Goal: Task Accomplishment & Management: Manage account settings

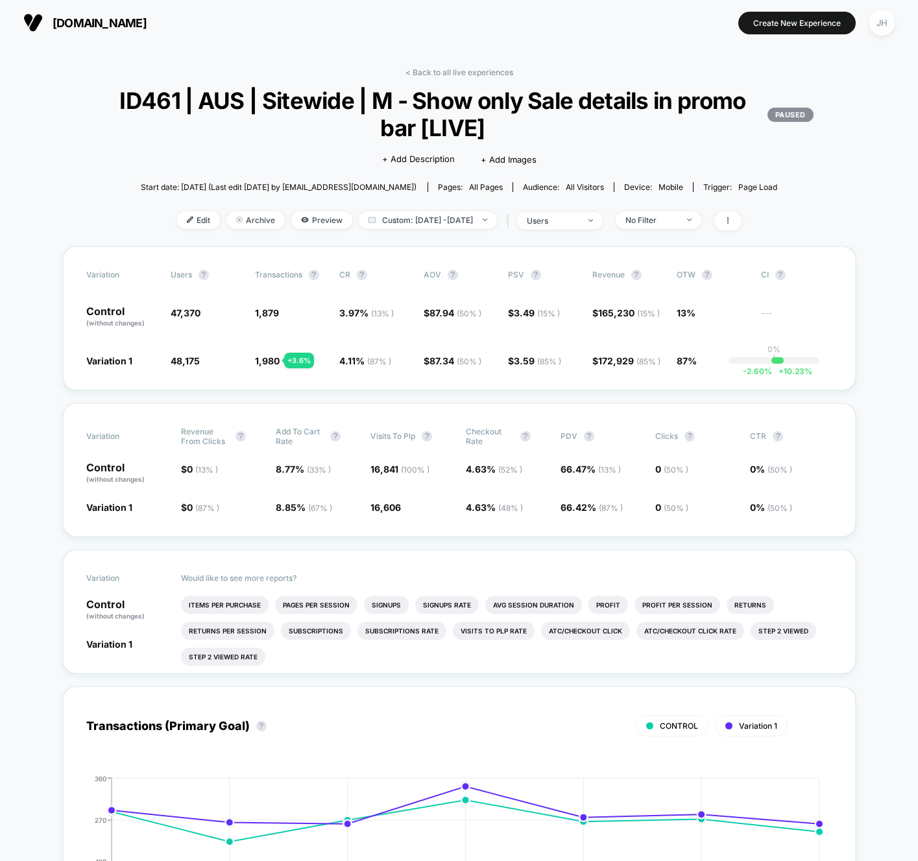
click at [429, 77] on link "< Back to all live experiences" at bounding box center [459, 72] width 108 height 10
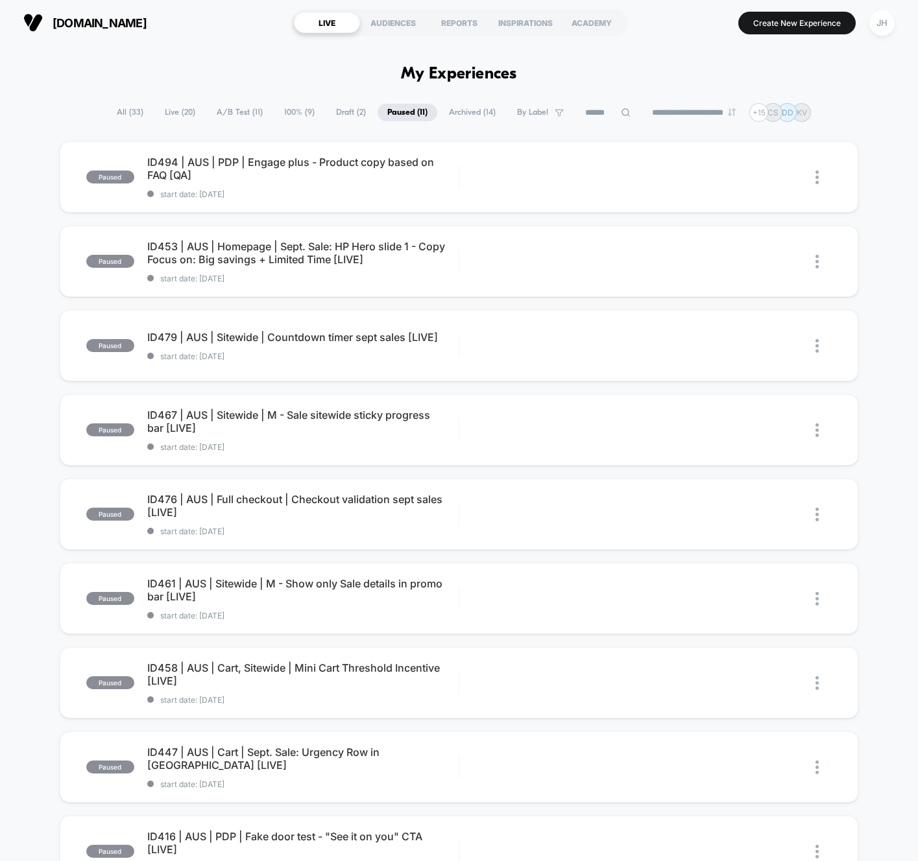
click at [124, 106] on span "All ( 33 )" at bounding box center [130, 113] width 46 height 18
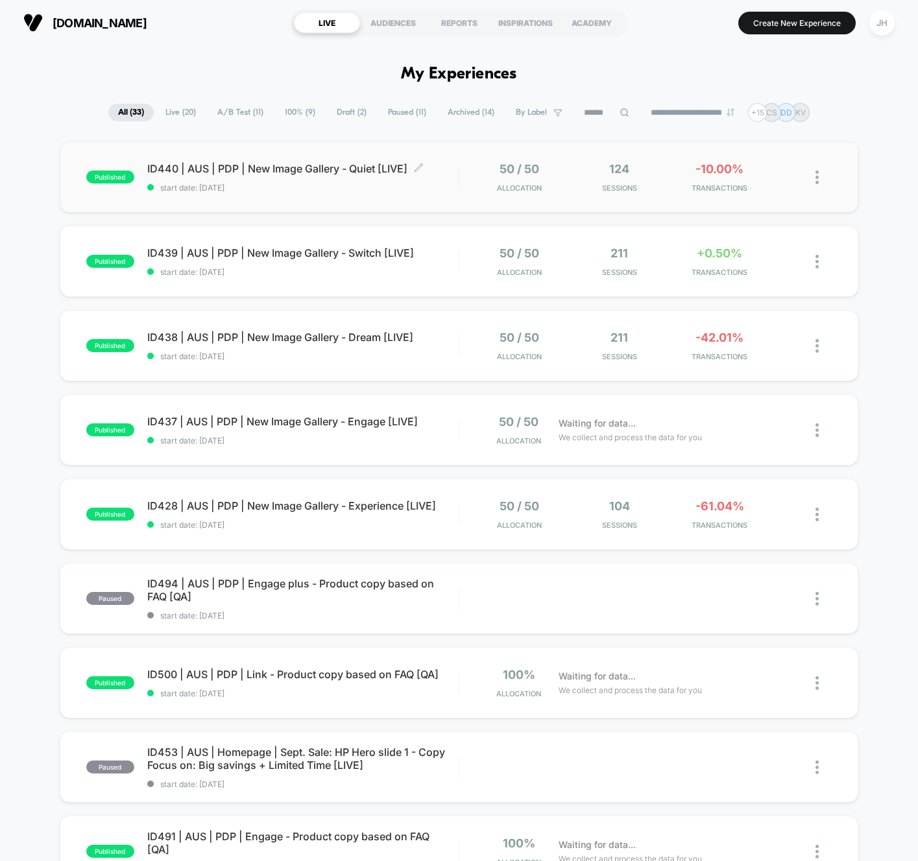
click at [328, 169] on span "ID440 | AUS | PDP | New Image Gallery - Quiet [LIVE] Click to edit experience d…" at bounding box center [302, 168] width 311 height 13
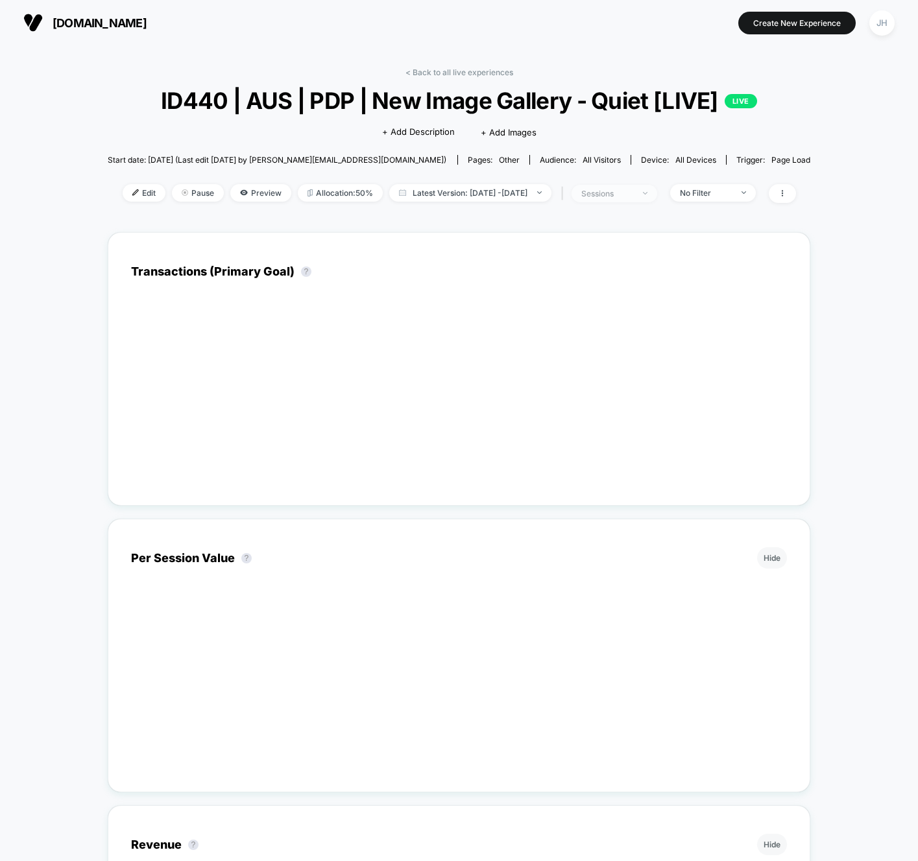
click at [614, 191] on div "sessions" at bounding box center [607, 194] width 52 height 10
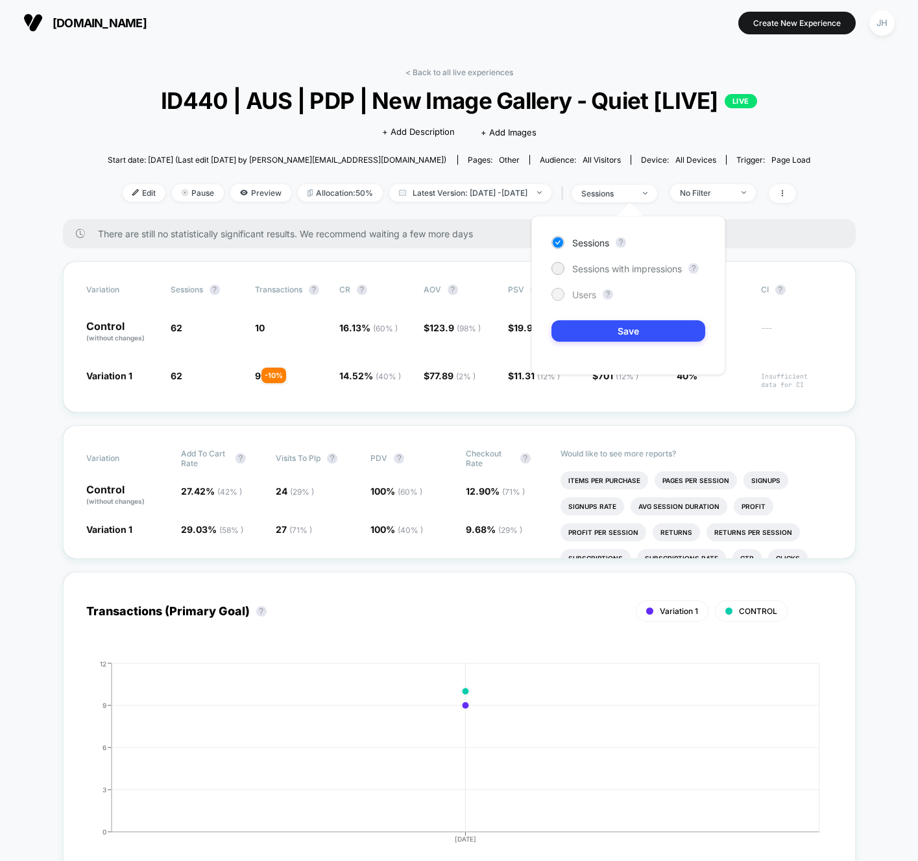
click at [572, 290] on span "Users" at bounding box center [584, 294] width 24 height 11
click at [584, 326] on button "Save" at bounding box center [628, 330] width 154 height 21
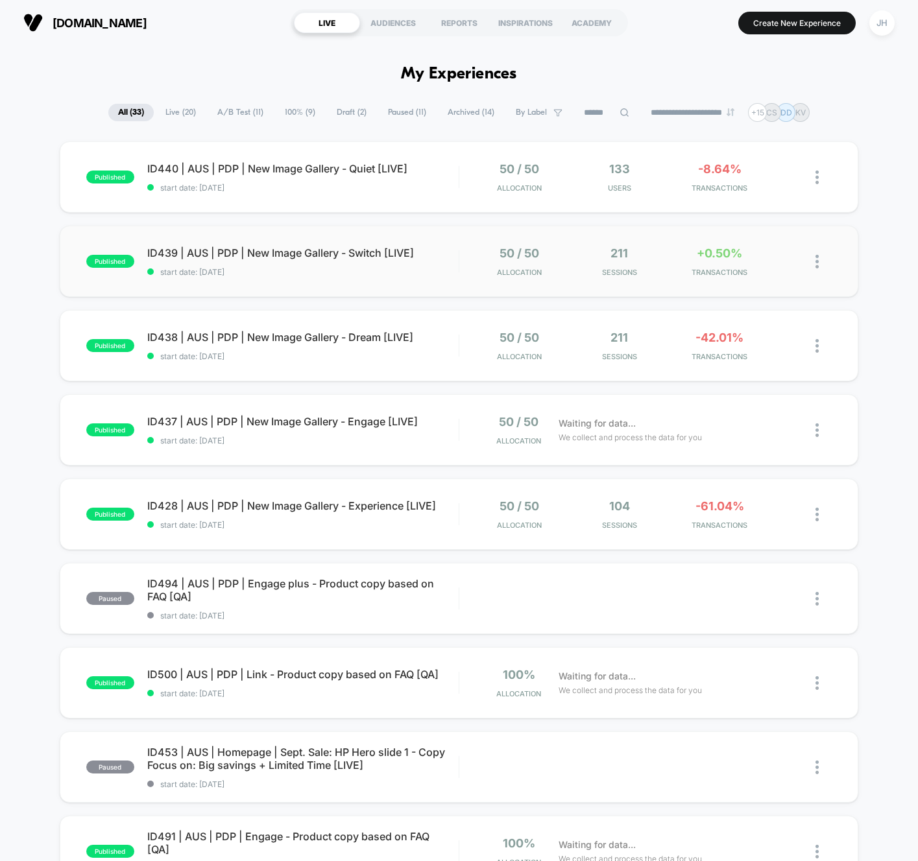
click at [475, 263] on div "50 / 50 Allocation" at bounding box center [518, 262] width 93 height 30
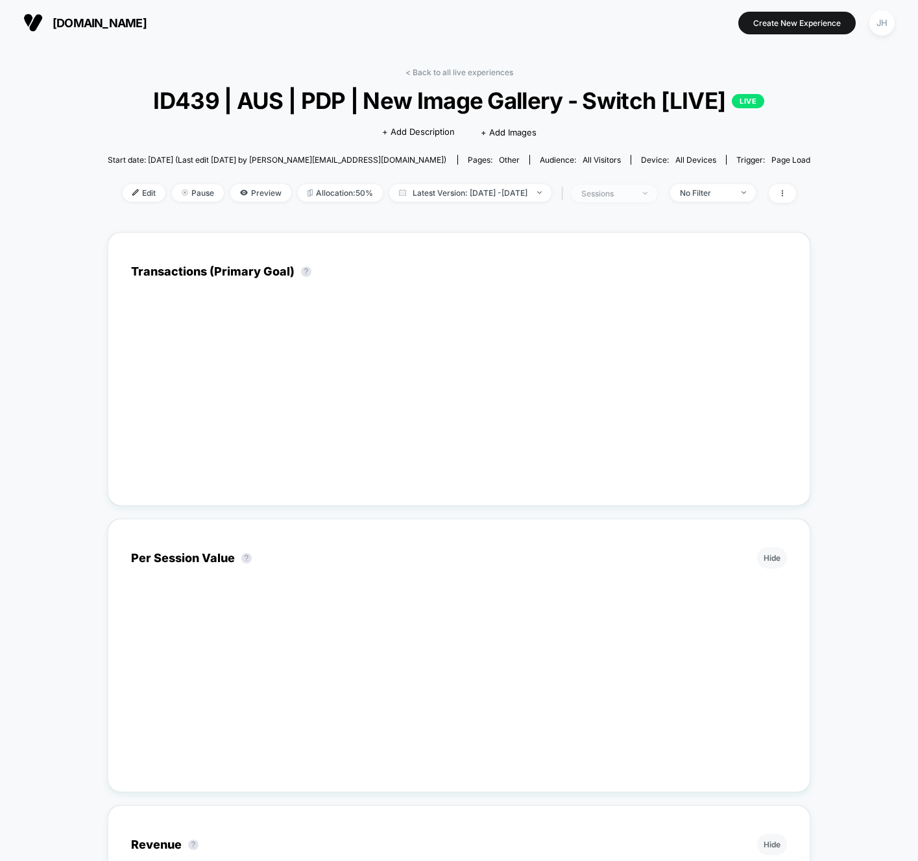
click at [632, 191] on div "sessions" at bounding box center [607, 194] width 52 height 10
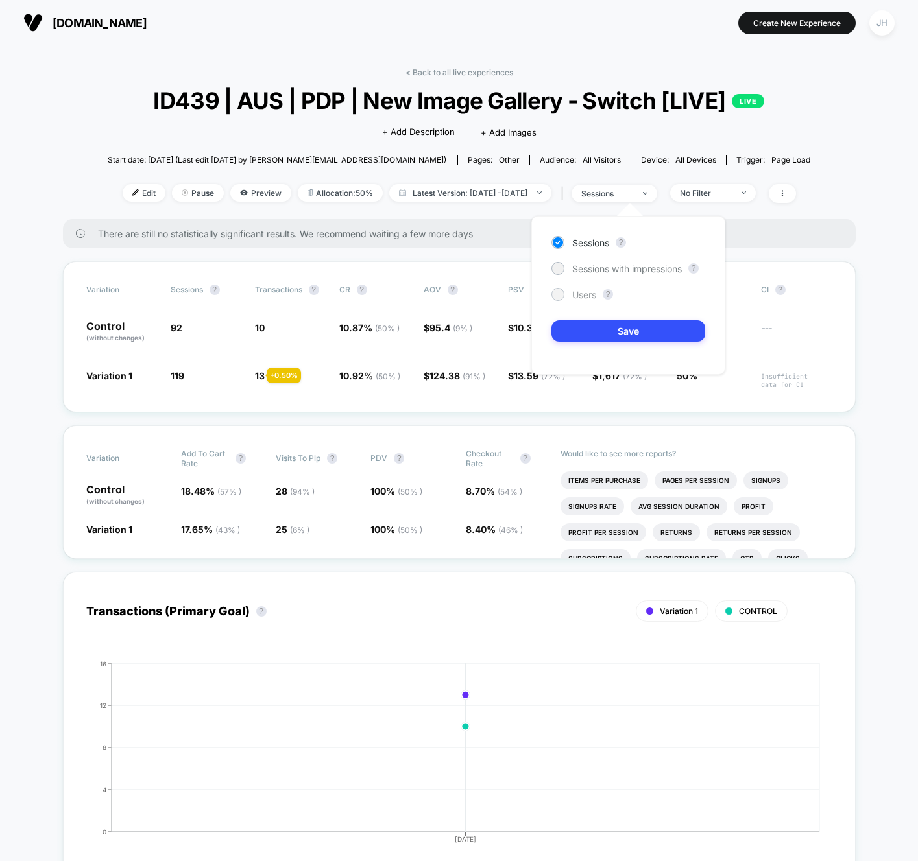
click at [595, 290] on span "Users" at bounding box center [584, 294] width 24 height 11
click at [600, 326] on button "Save" at bounding box center [628, 330] width 154 height 21
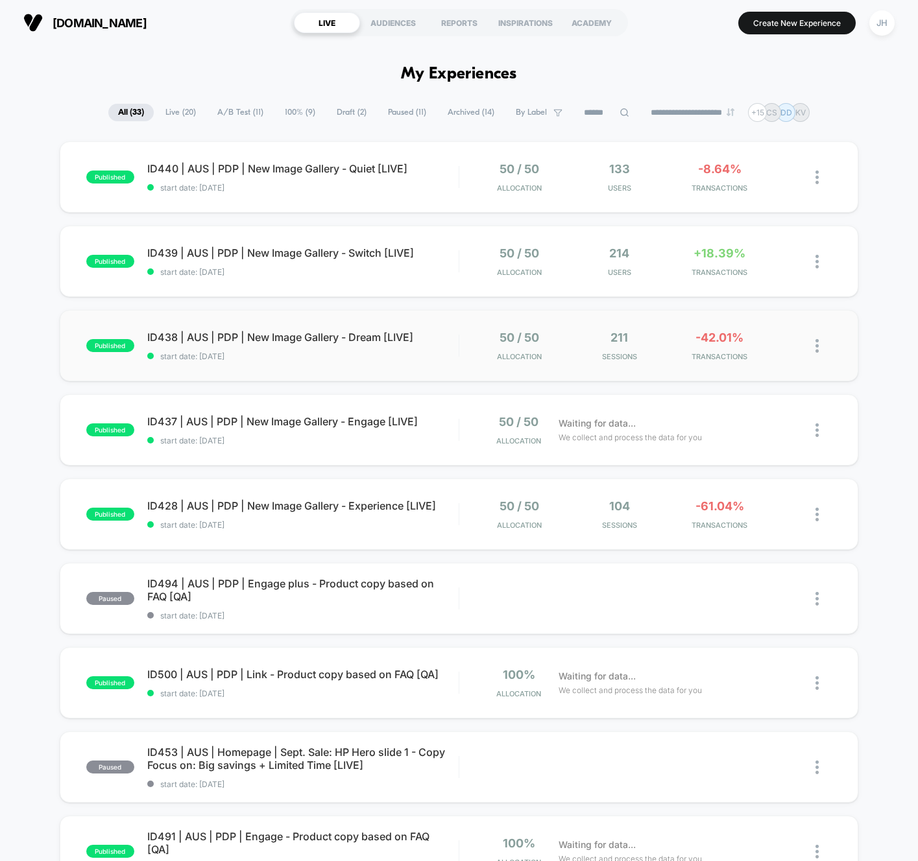
click at [442, 377] on div "published ID438 | AUS | PDP | New Image Gallery - Dream [LIVE] start date: [DAT…" at bounding box center [459, 345] width 799 height 71
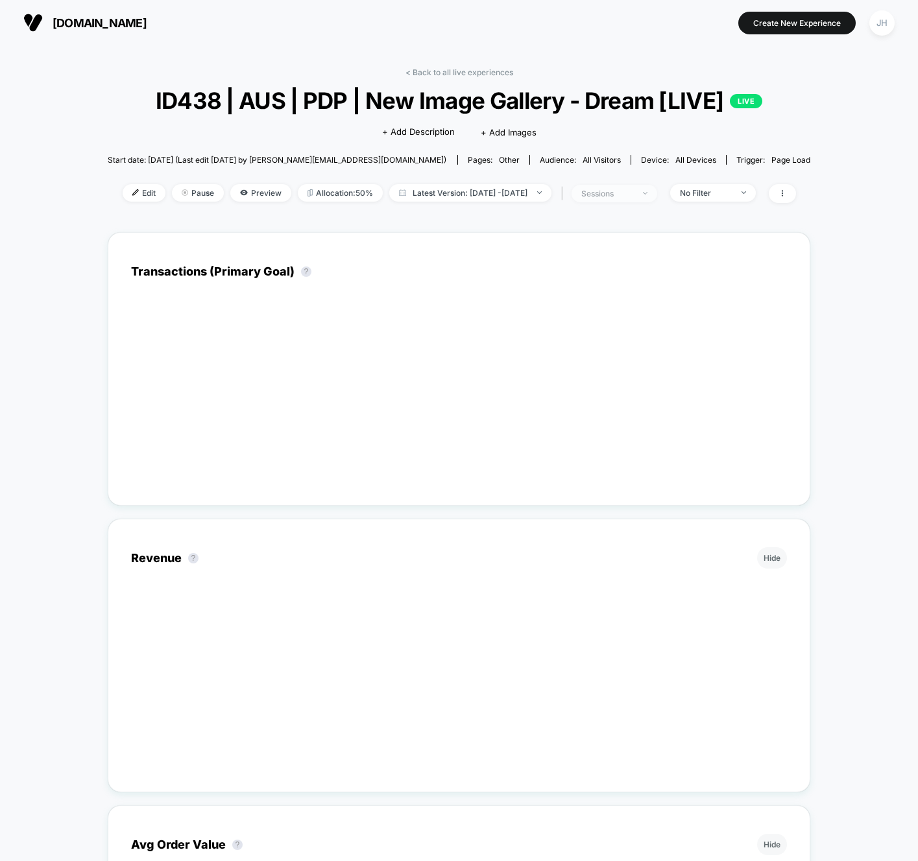
click at [633, 196] on div "sessions" at bounding box center [607, 194] width 52 height 10
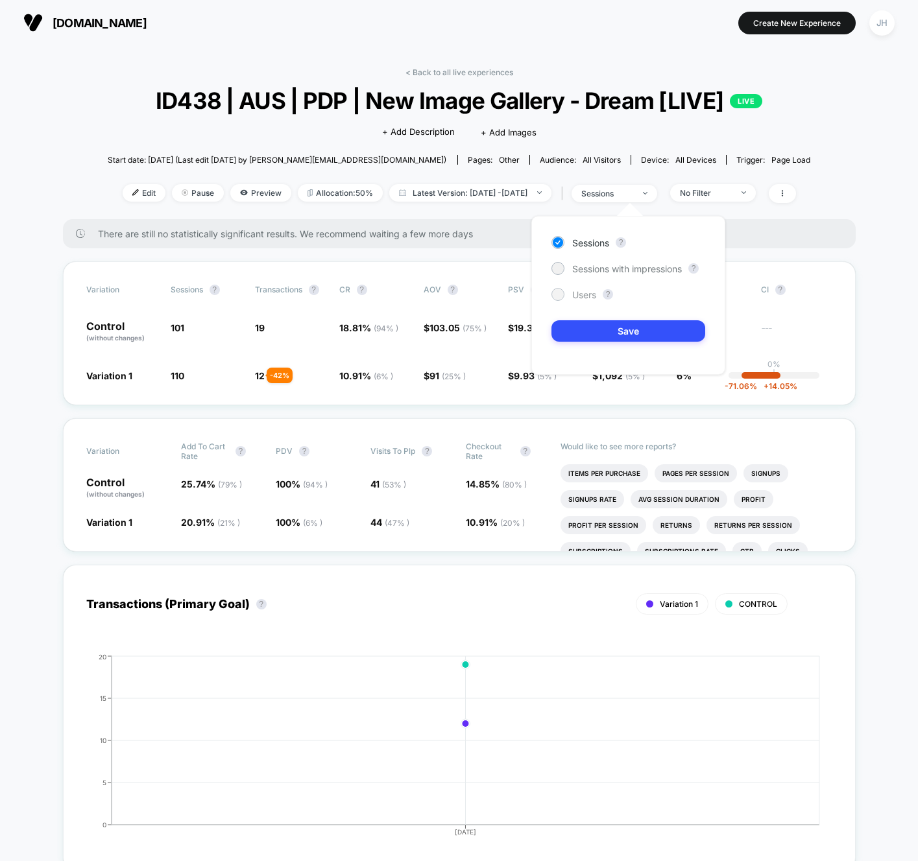
click at [584, 298] on span "Users" at bounding box center [584, 294] width 24 height 11
click at [590, 333] on button "Save" at bounding box center [628, 330] width 154 height 21
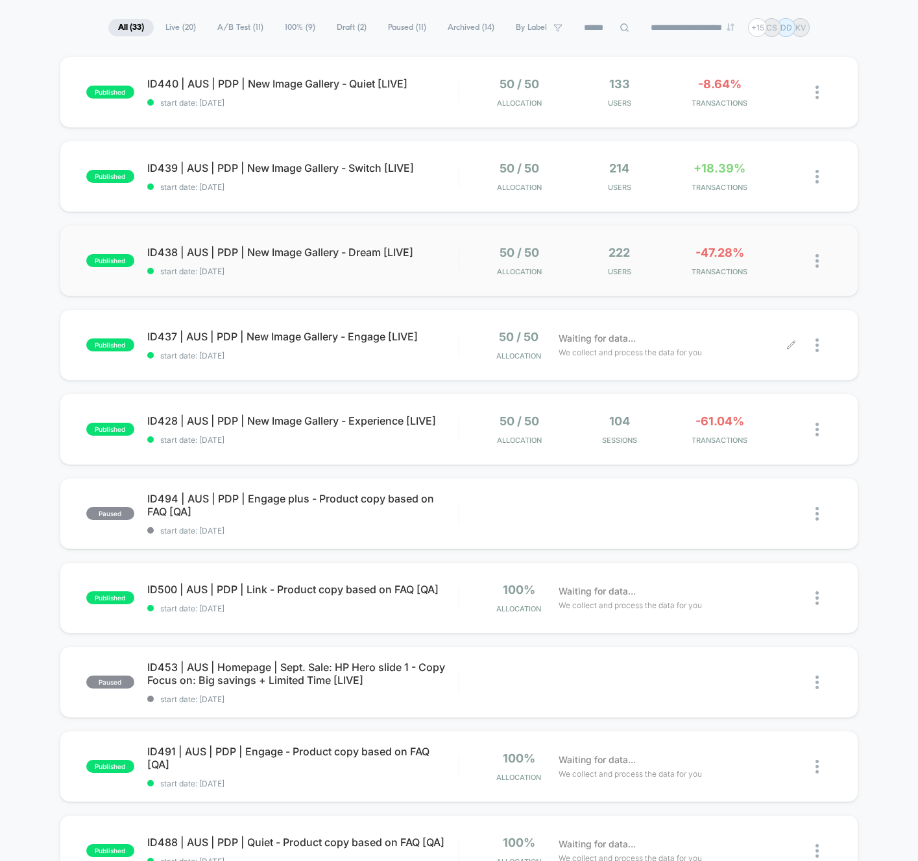
scroll to position [93, 0]
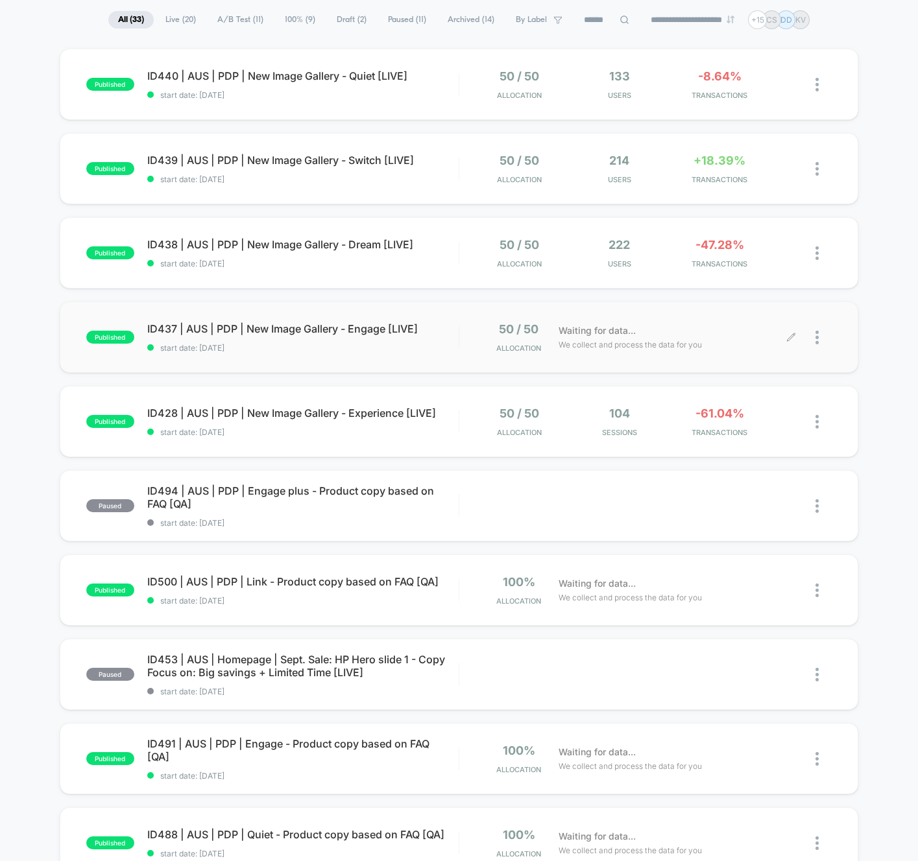
click at [559, 343] on span "We collect and process the data for you" at bounding box center [630, 345] width 143 height 12
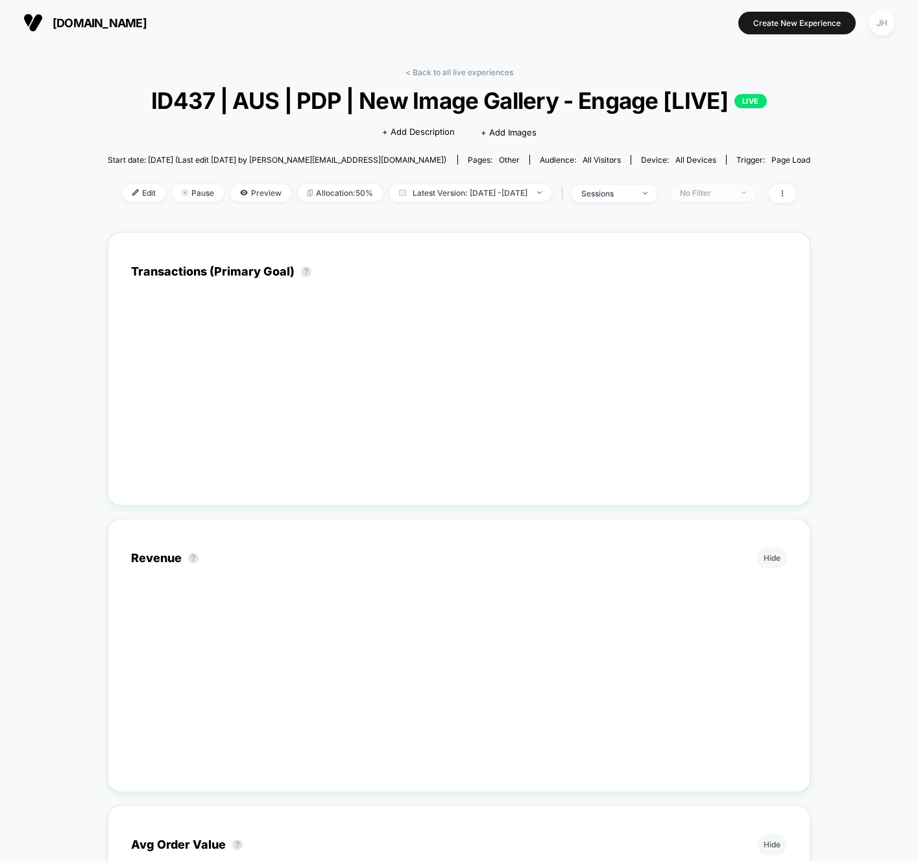
click at [721, 191] on div "No Filter" at bounding box center [706, 193] width 52 height 10
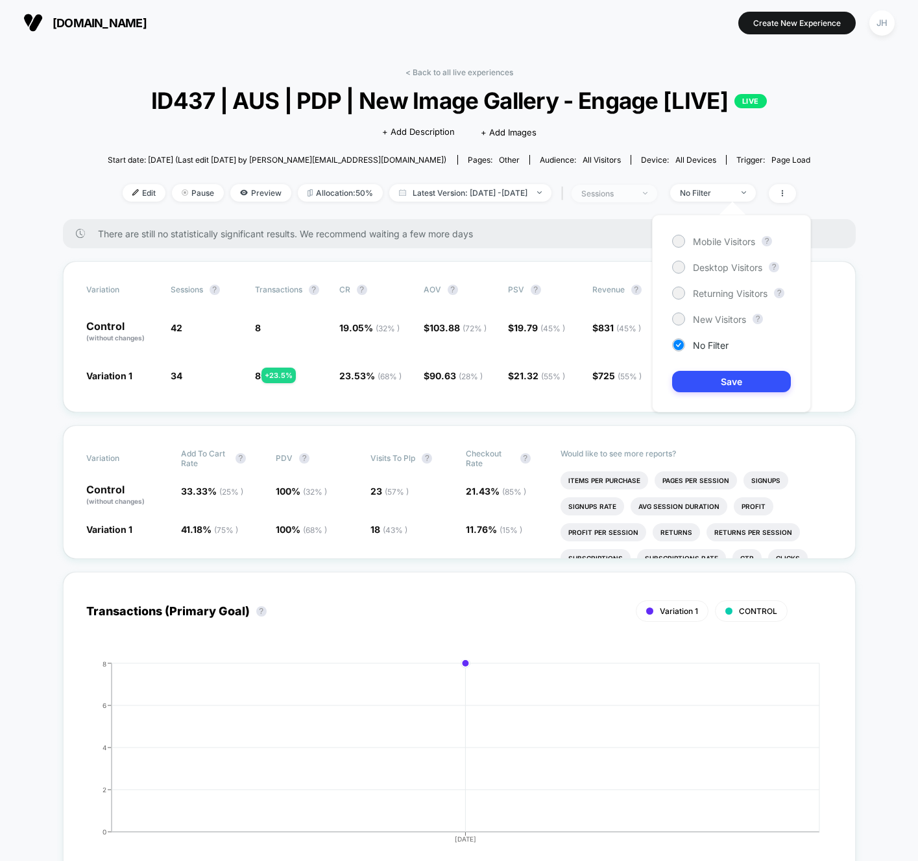
click at [633, 195] on div "sessions" at bounding box center [607, 194] width 52 height 10
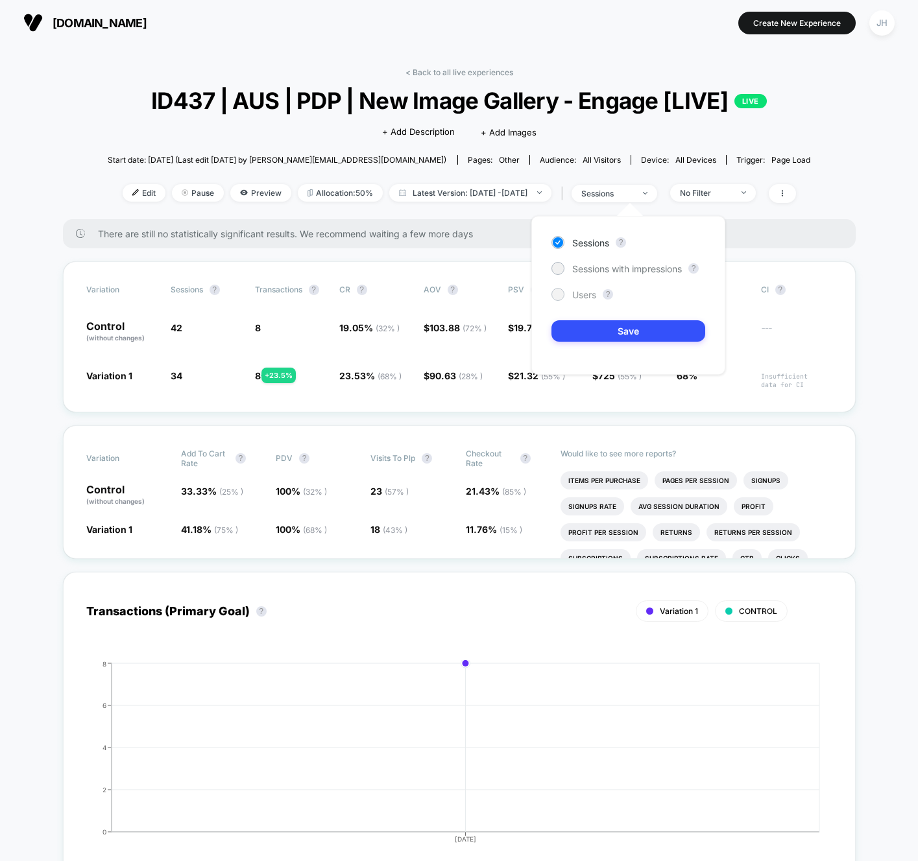
click at [584, 295] on span "Users" at bounding box center [584, 294] width 24 height 11
click at [585, 343] on div "Sessions ? Sessions with impressions ? Users ? Save" at bounding box center [628, 295] width 194 height 159
click at [586, 337] on button "Save" at bounding box center [628, 330] width 154 height 21
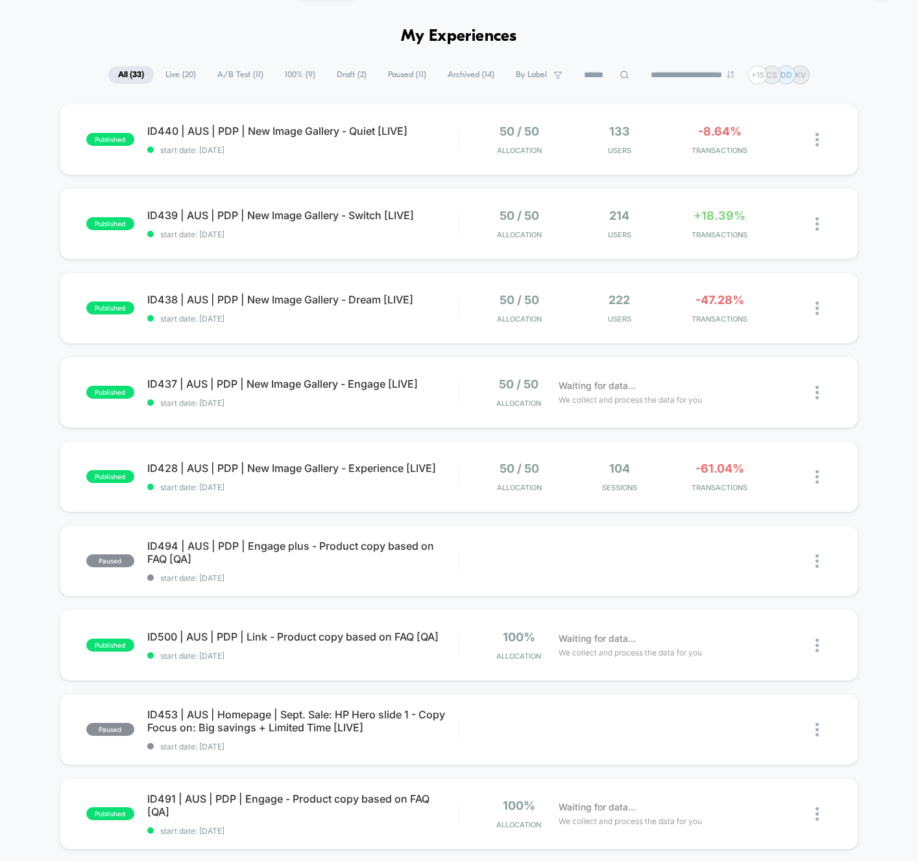
scroll to position [56, 0]
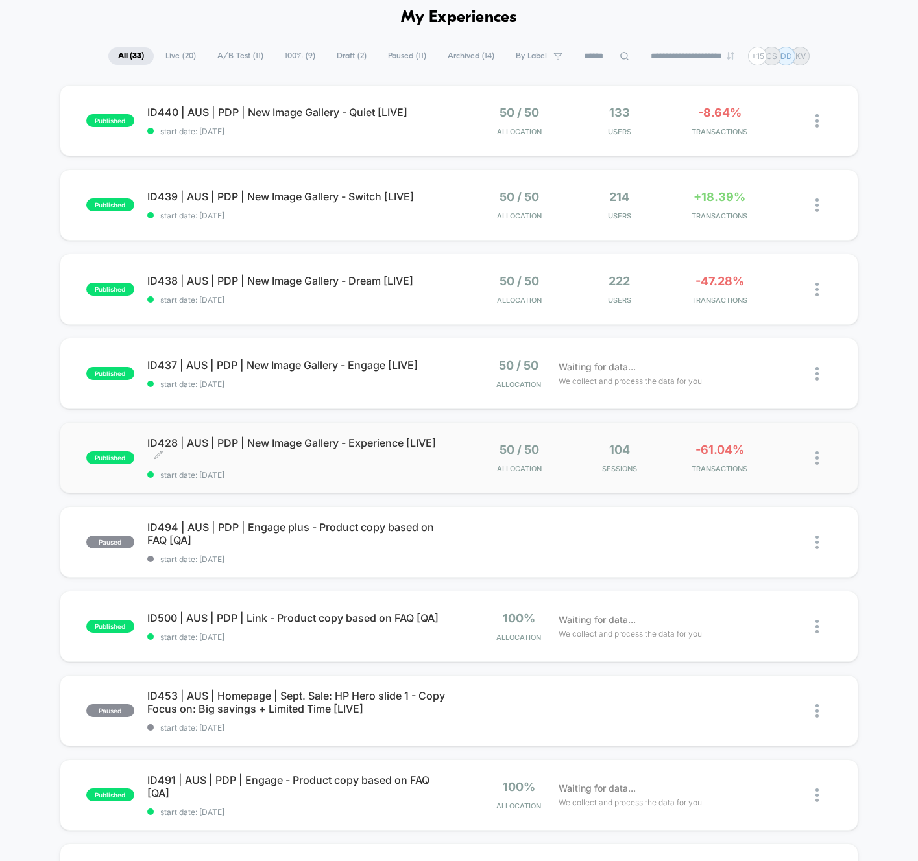
click at [450, 446] on span "ID428 | AUS | PDP | New Image Gallery - Experience [LIVE] Click to edit experie…" at bounding box center [302, 450] width 311 height 26
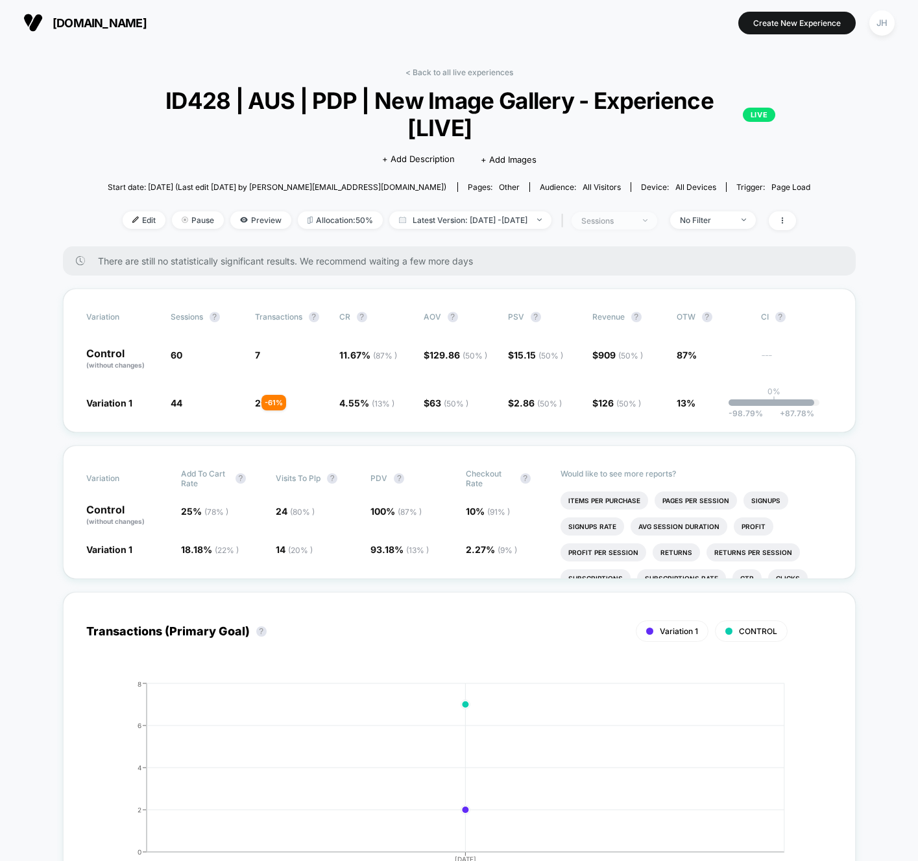
click at [633, 224] on div "sessions" at bounding box center [607, 221] width 52 height 10
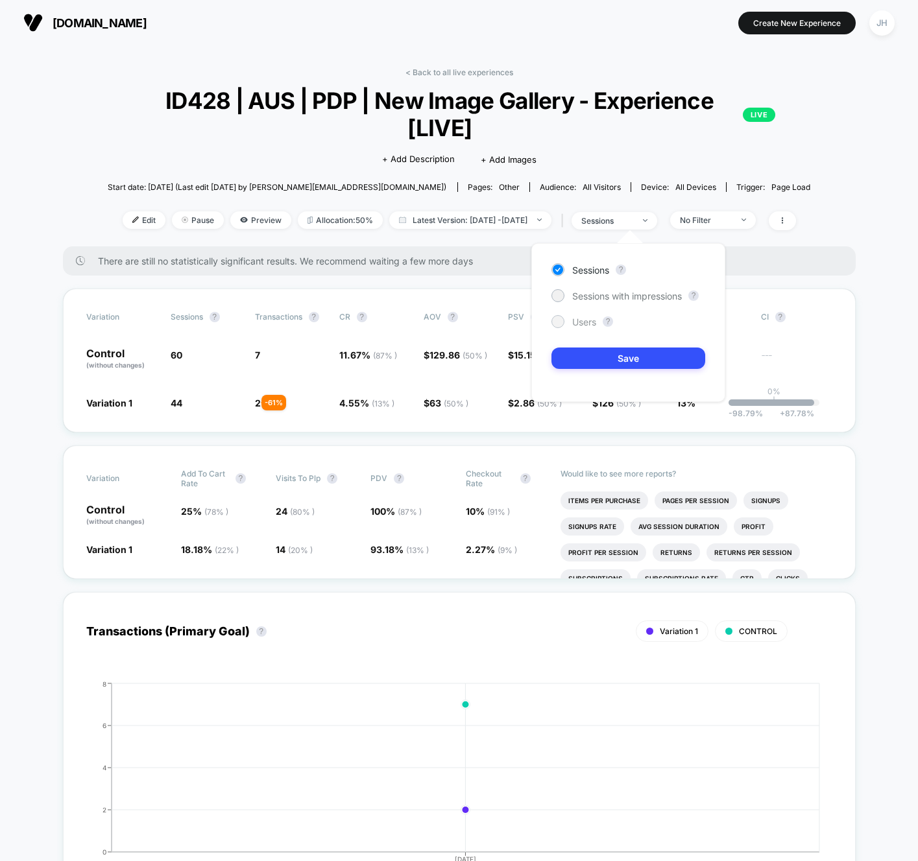
click at [575, 321] on span "Users" at bounding box center [584, 322] width 24 height 11
click at [605, 359] on button "Save" at bounding box center [628, 358] width 154 height 21
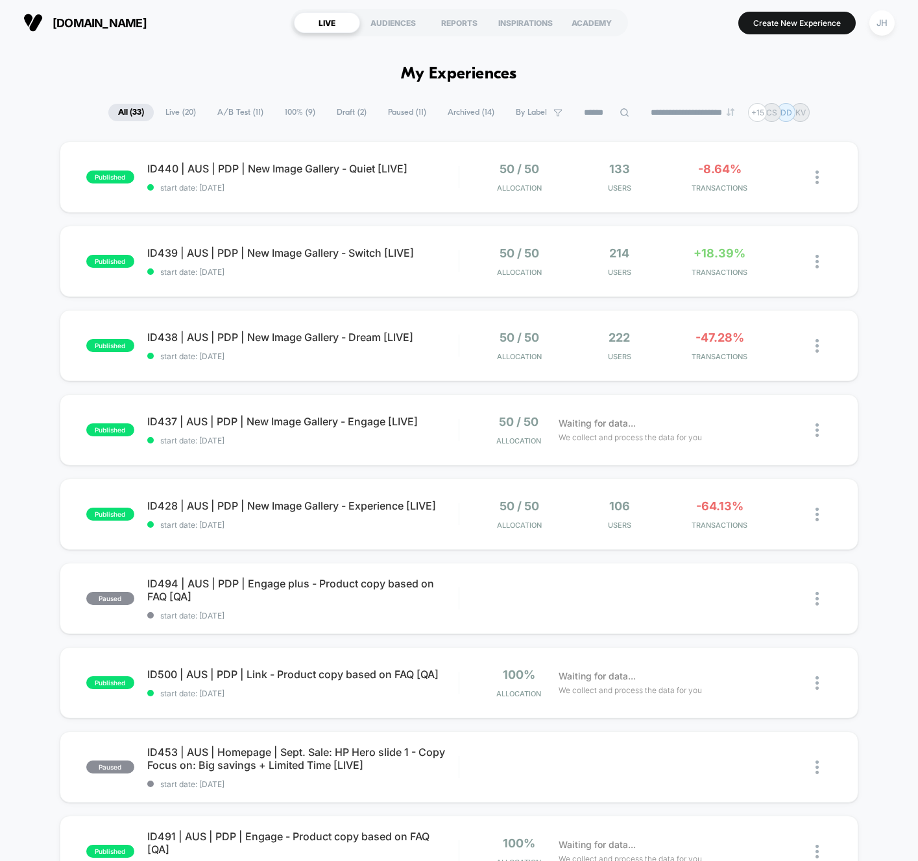
click at [878, 362] on div "published ID440 | AUS | PDP | New Image Gallery - Quiet [LIVE] start date: [DAT…" at bounding box center [459, 673] width 918 height 1064
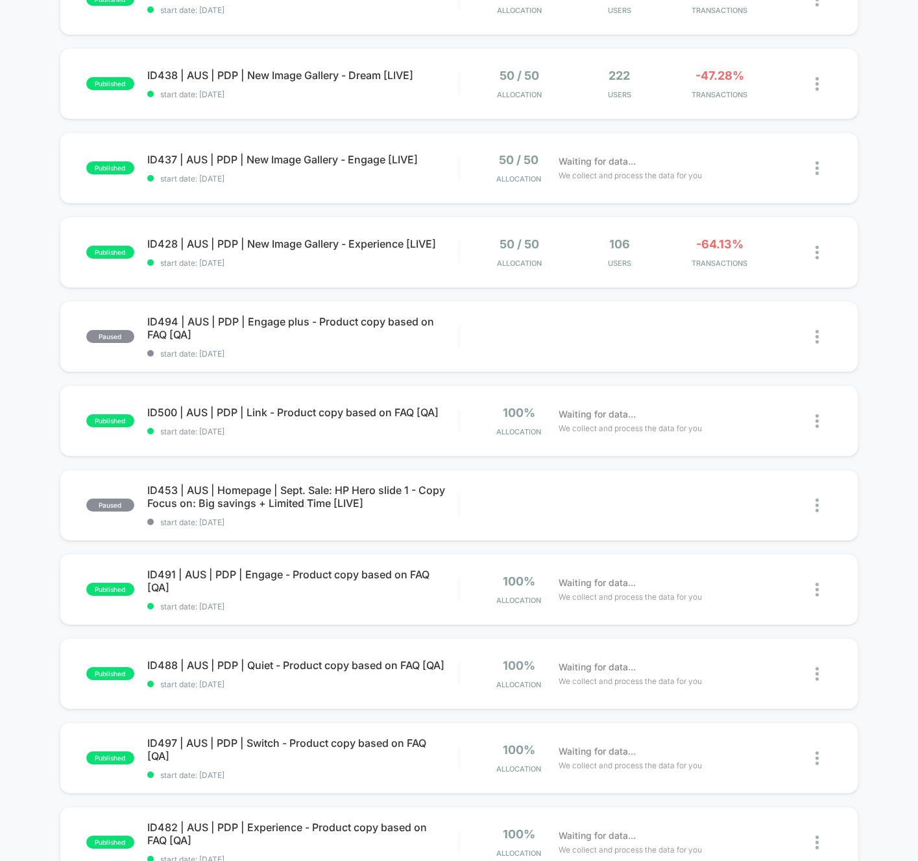
scroll to position [258, 0]
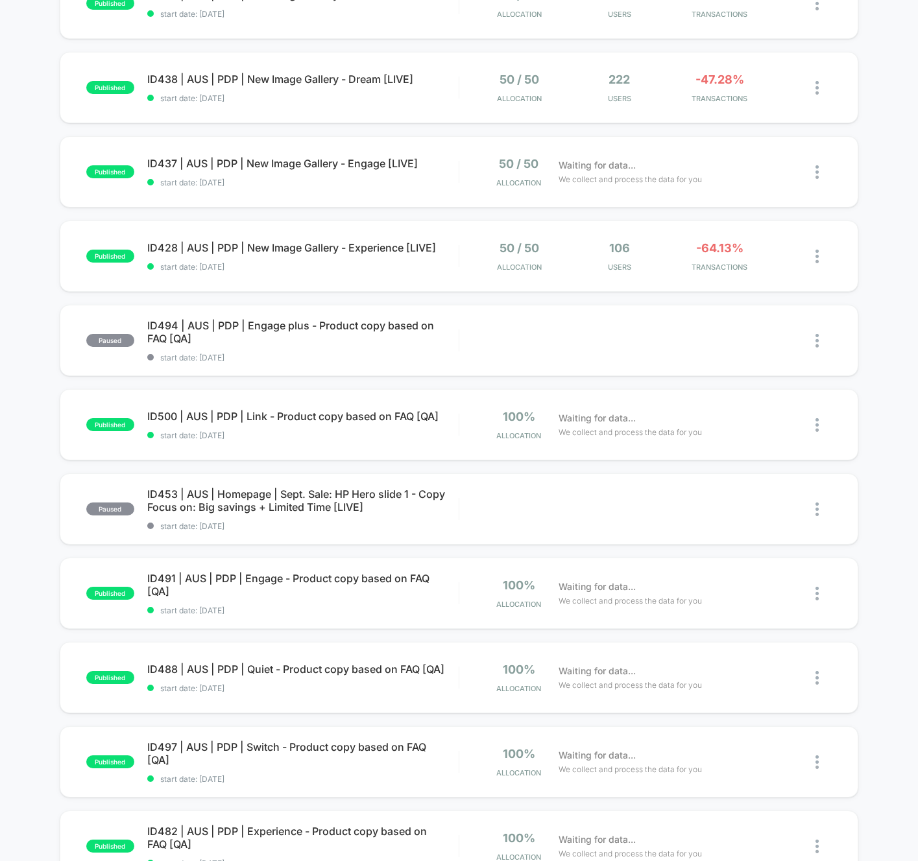
click at [874, 464] on div "published ID440 | AUS | PDP | New Image Gallery - Quiet [LIVE] start date: [DAT…" at bounding box center [459, 415] width 918 height 1064
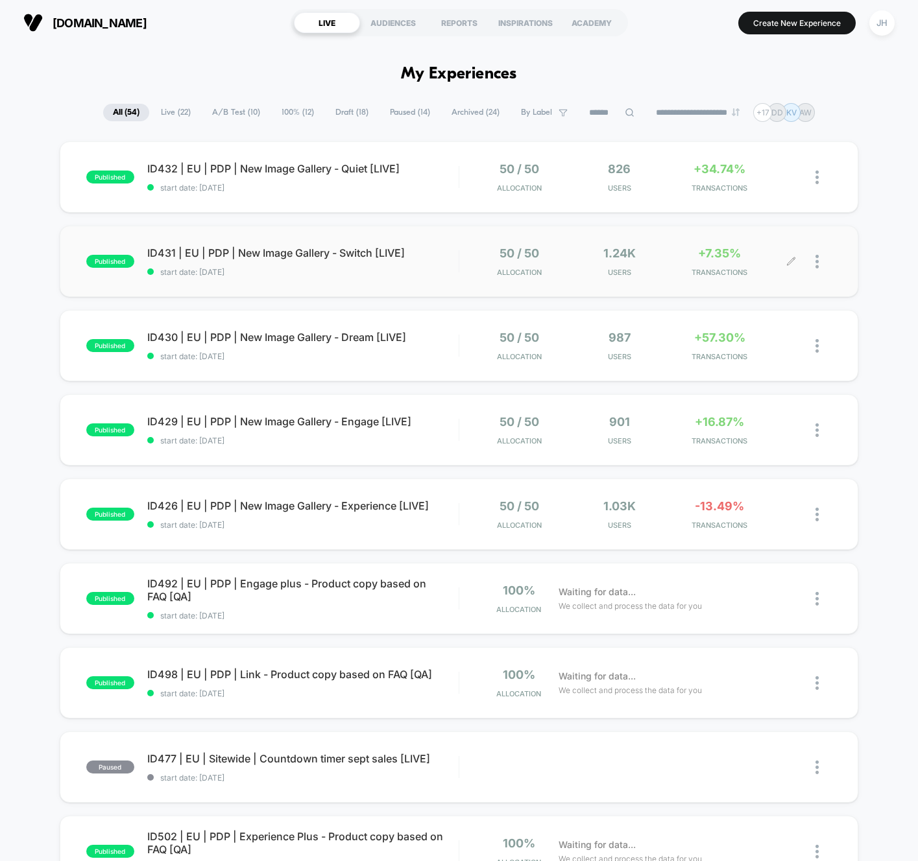
click at [760, 248] on div "+7.35% TRANSACTIONS" at bounding box center [719, 262] width 93 height 30
click at [646, 363] on div "published ID430 | EU | PDP | New Image Gallery - Dream [LIVE] start date: 11/09…" at bounding box center [459, 345] width 799 height 71
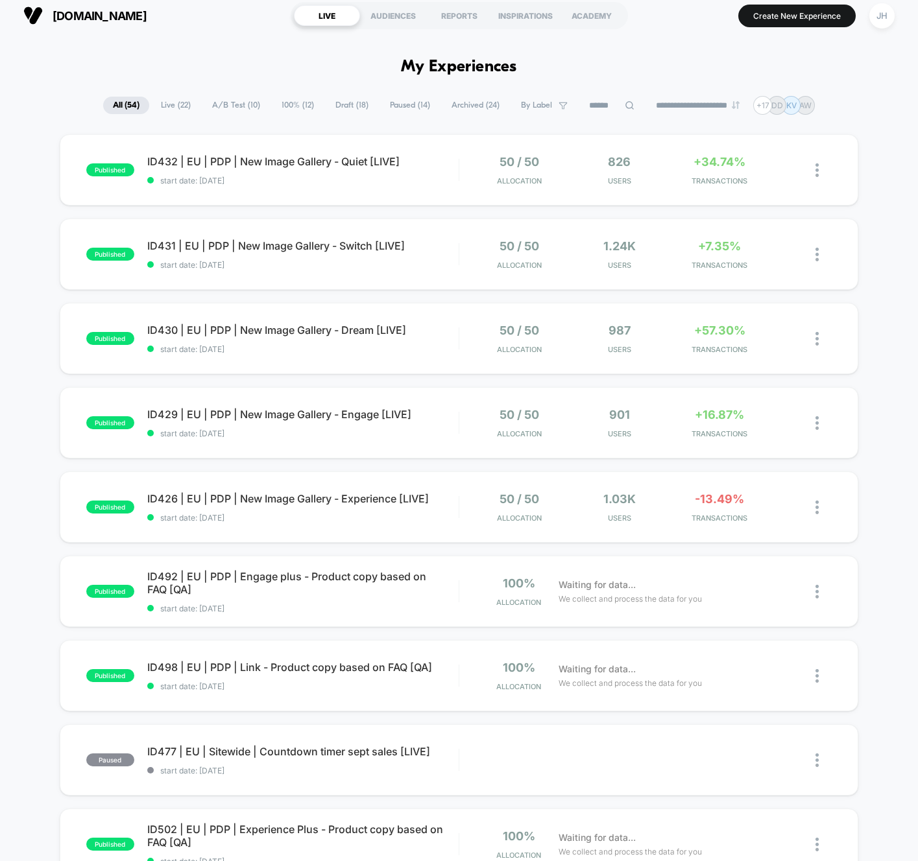
click at [887, 397] on div "published ID432 | EU | PDP | New Image Gallery - Quiet [LIVE] start date: 11/09…" at bounding box center [459, 666] width 918 height 1064
click at [701, 490] on div "published ID426 | EU | PDP | New Image Gallery - Experience [LIVE] start date: …" at bounding box center [459, 507] width 799 height 71
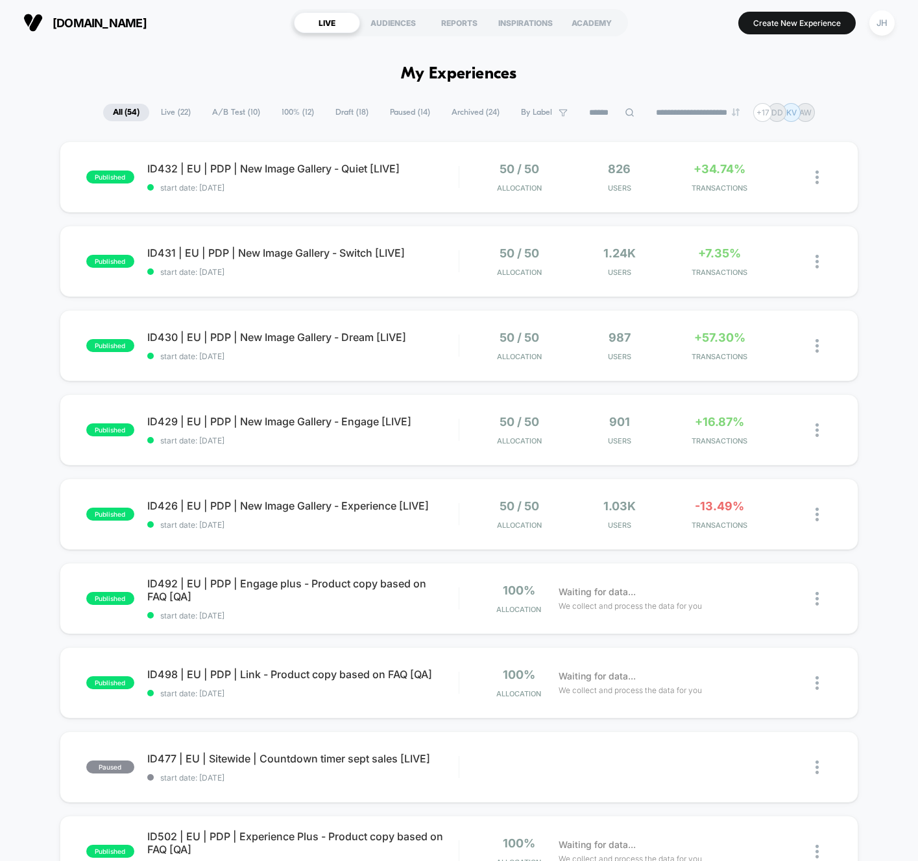
click at [873, 444] on div "published ID432 | EU | PDP | New Image Gallery - Quiet [LIVE] start date: 11/09…" at bounding box center [459, 673] width 918 height 1064
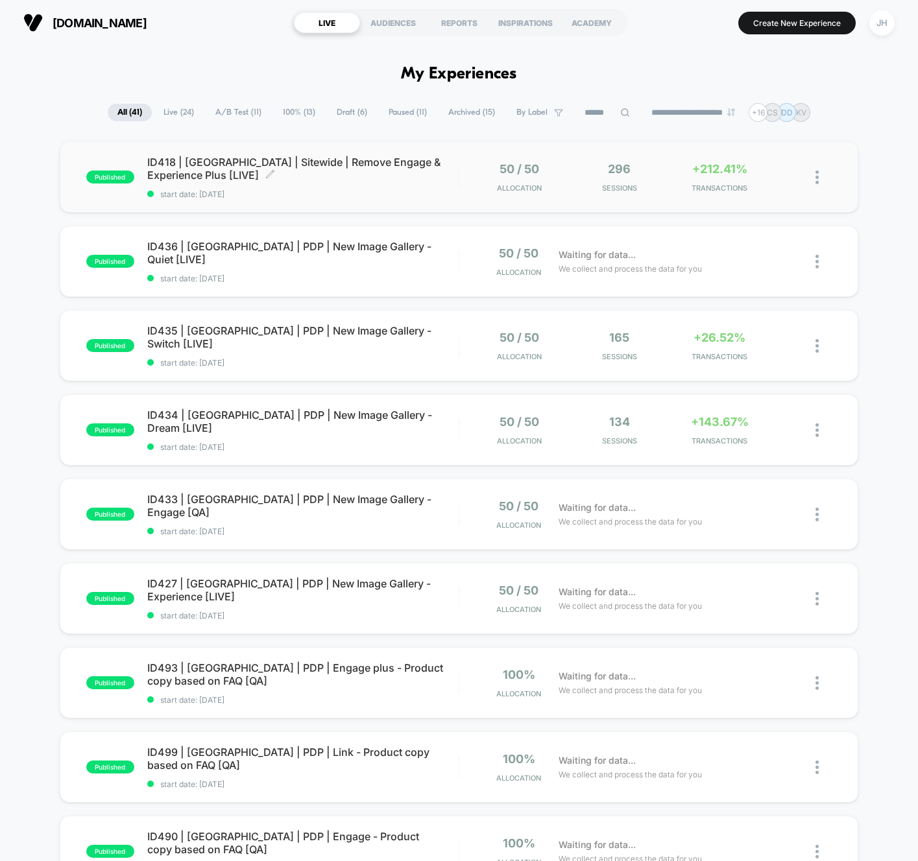
click at [432, 162] on span "ID418 | USA | Sitewide | Remove Engage & Experience Plus [LIVE] Click to edit e…" at bounding box center [302, 169] width 311 height 26
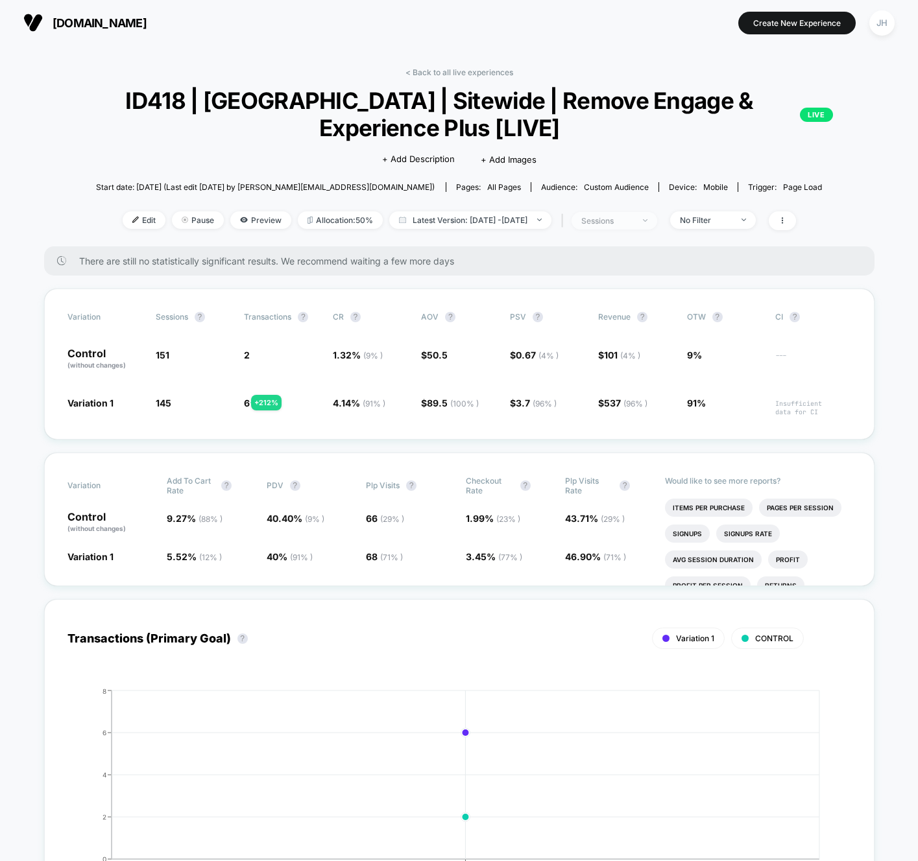
click at [647, 221] on img at bounding box center [645, 220] width 5 height 3
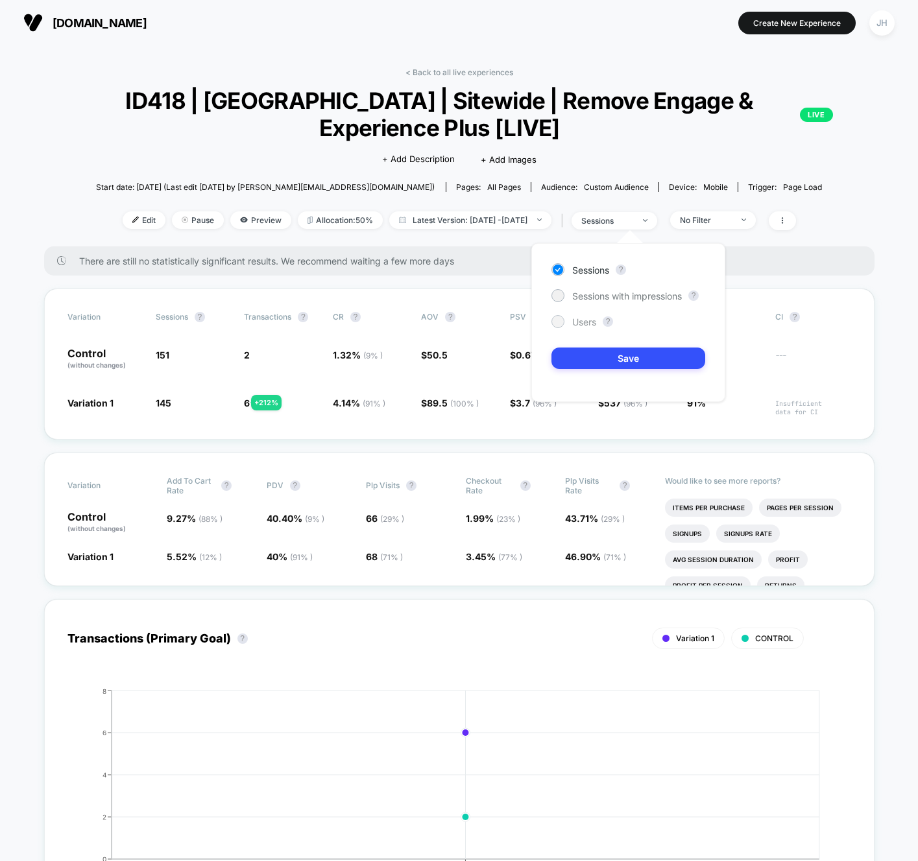
click at [592, 319] on span "Users" at bounding box center [584, 322] width 24 height 11
click at [605, 352] on button "Save" at bounding box center [628, 358] width 154 height 21
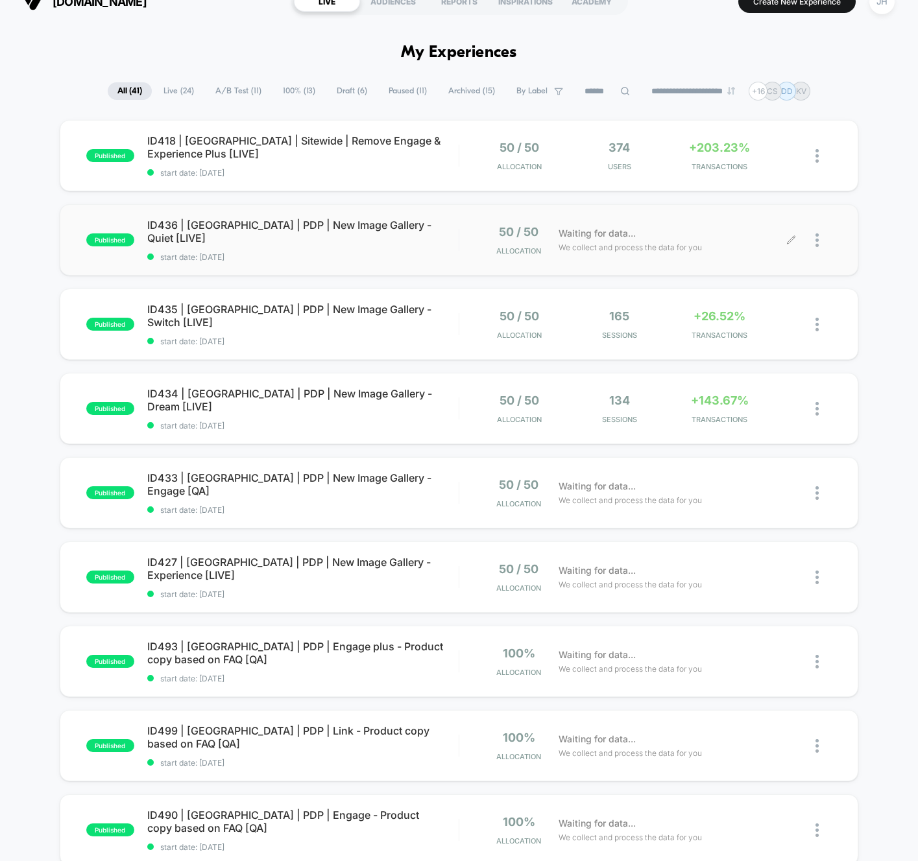
scroll to position [25, 0]
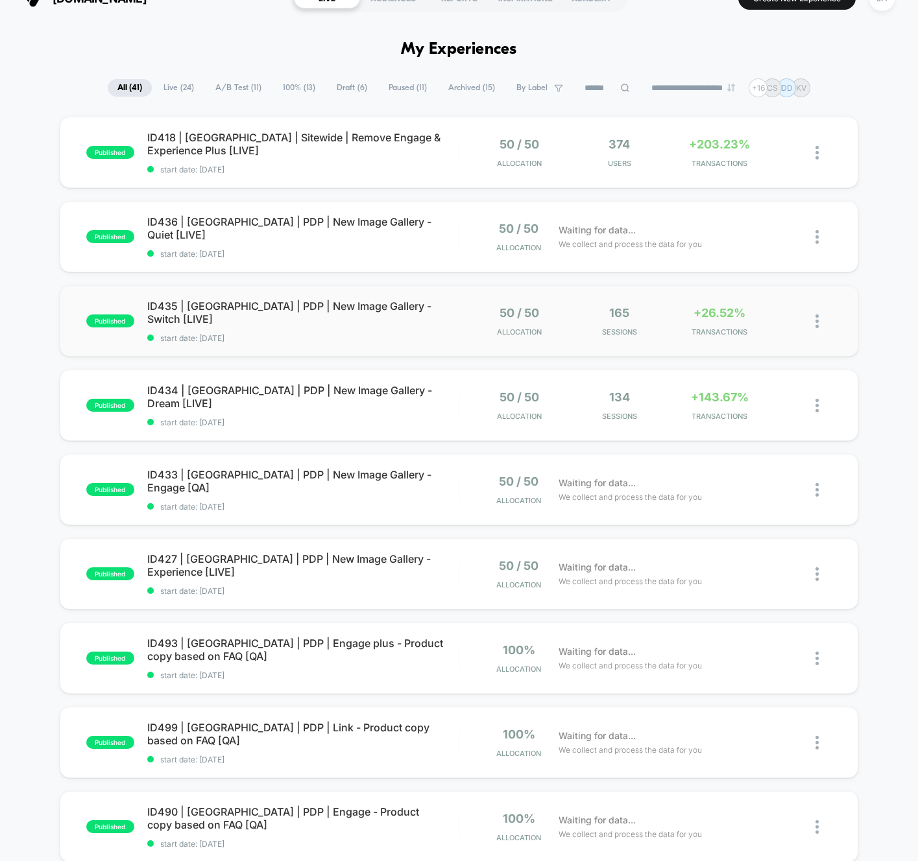
click at [618, 304] on div "published ID435 | USA | PDP | New Image Gallery - Switch [LIVE] start date: 11/…" at bounding box center [459, 320] width 799 height 71
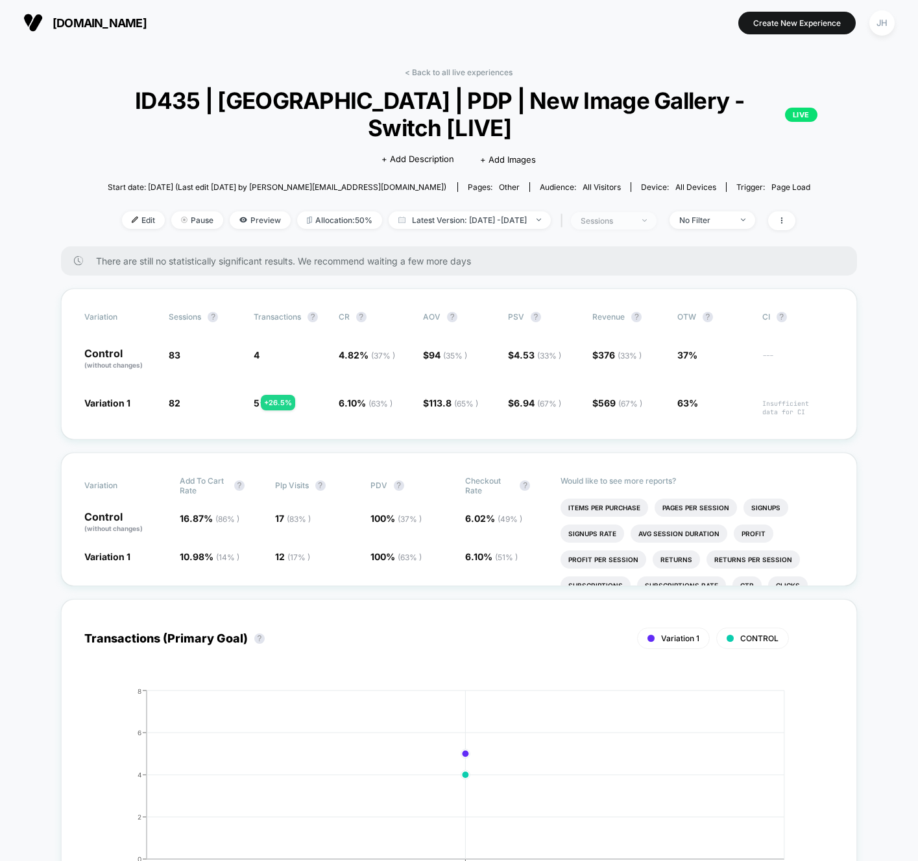
click at [616, 216] on div "sessions" at bounding box center [607, 221] width 52 height 10
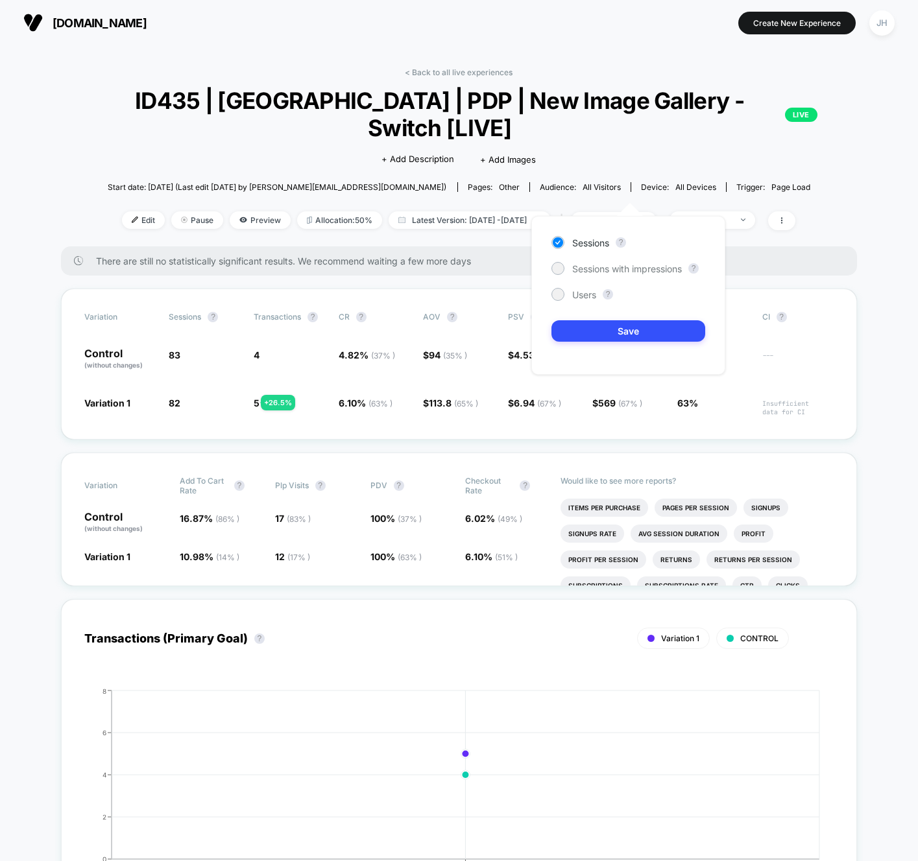
click at [590, 301] on div "Sessions ? Sessions with impressions ? Users ? Save" at bounding box center [628, 295] width 194 height 159
click at [586, 298] on span "Users" at bounding box center [584, 294] width 24 height 11
click at [596, 331] on button "Save" at bounding box center [628, 330] width 154 height 21
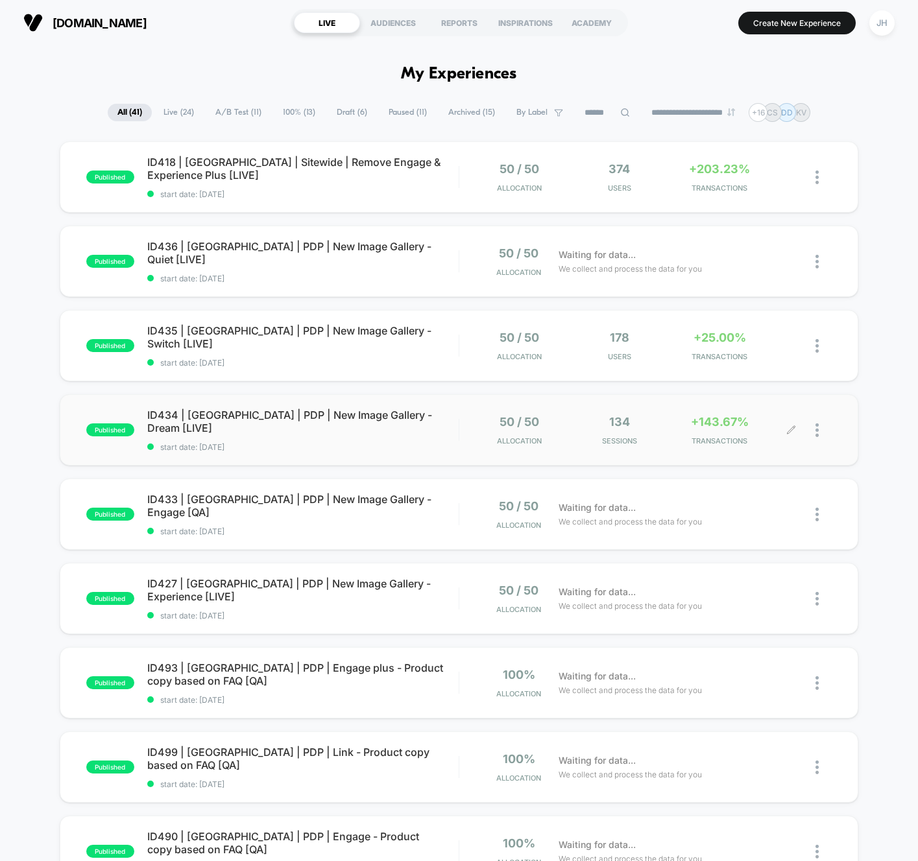
click at [574, 431] on div "134 Sessions" at bounding box center [619, 430] width 93 height 30
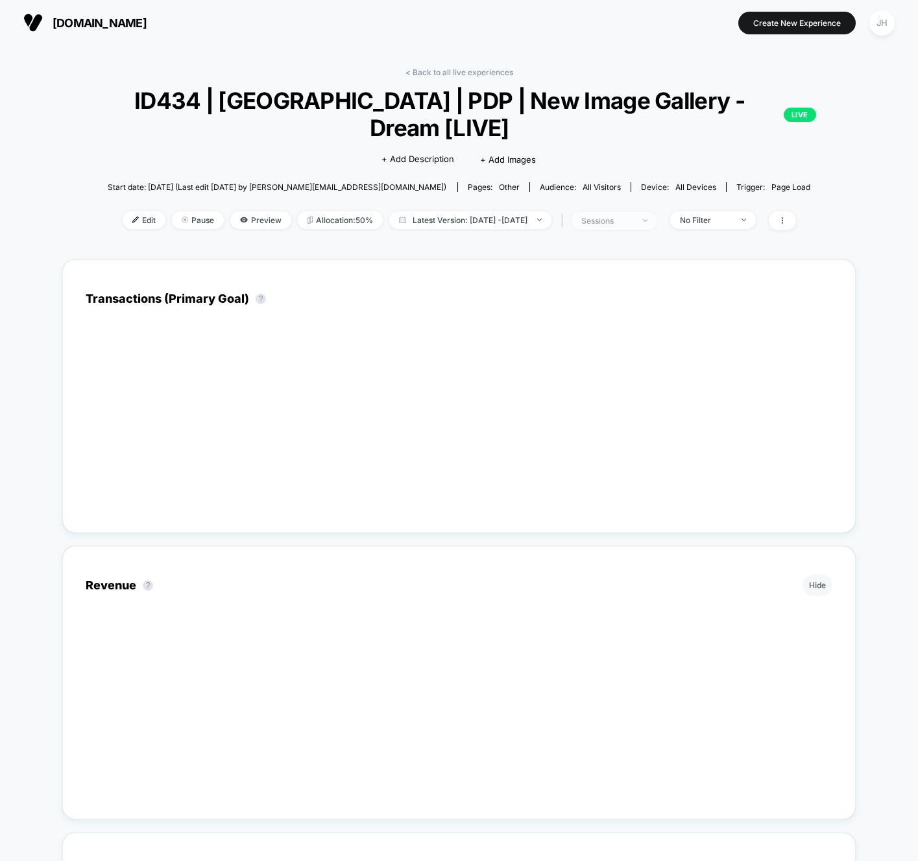
click at [623, 216] on div "sessions" at bounding box center [607, 221] width 52 height 10
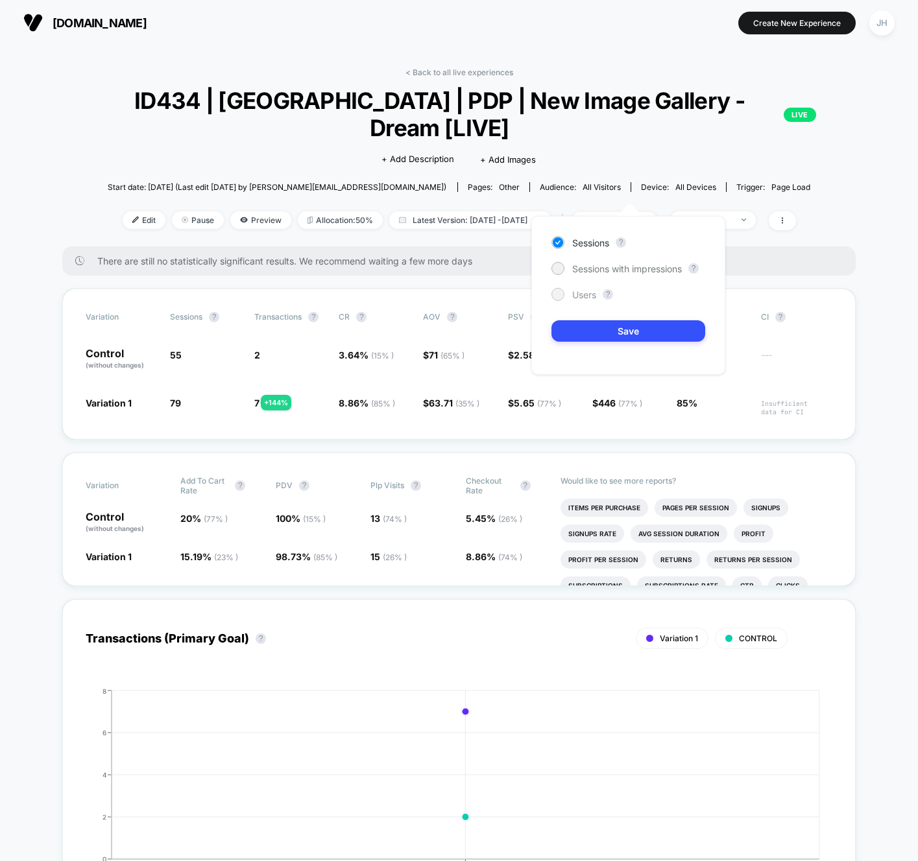
click at [573, 297] on span "Users" at bounding box center [584, 294] width 24 height 11
click at [600, 337] on button "Save" at bounding box center [628, 330] width 154 height 21
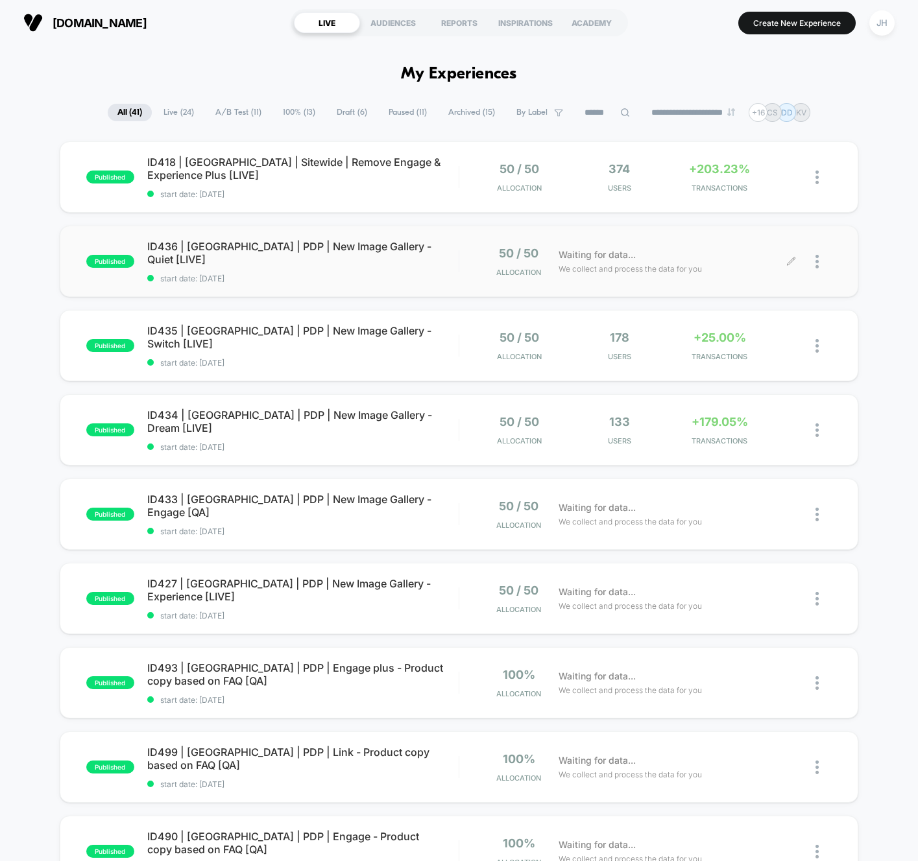
click at [586, 255] on span "Waiting for data..." at bounding box center [597, 255] width 77 height 14
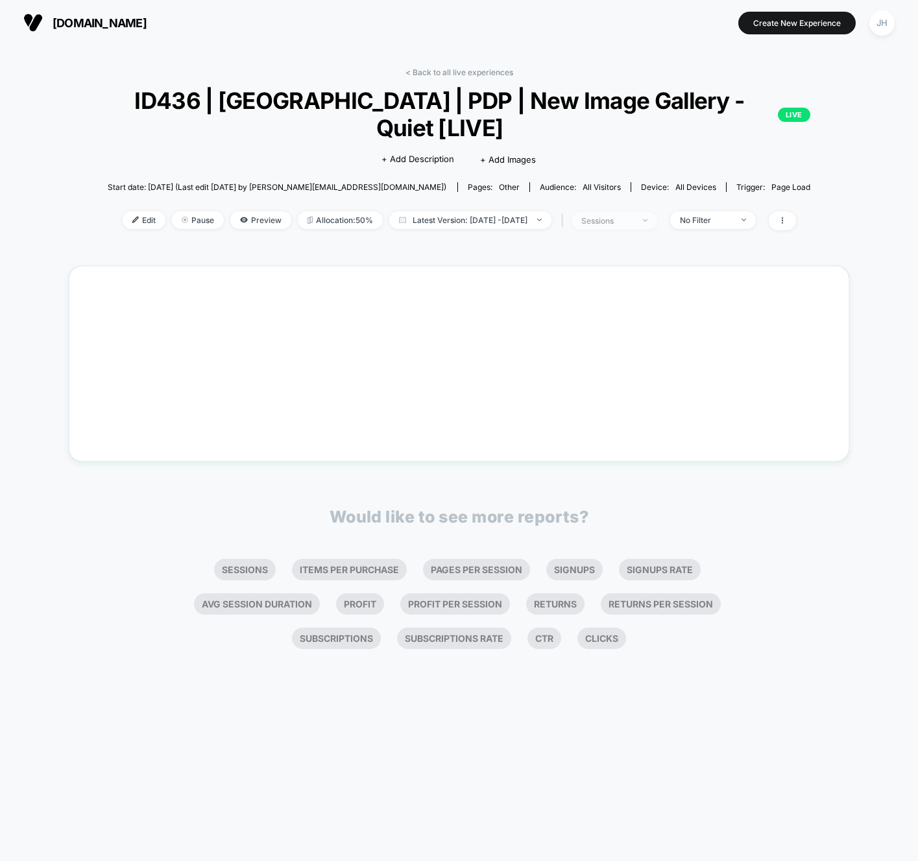
click at [633, 216] on div "sessions" at bounding box center [607, 221] width 52 height 10
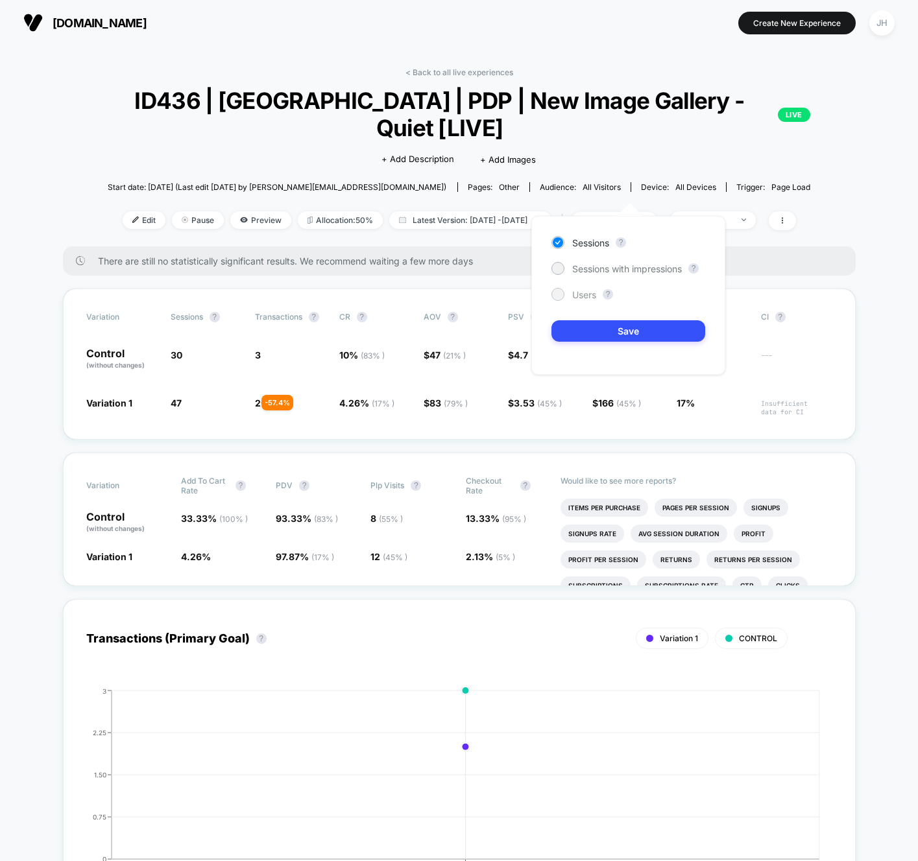
click at [586, 295] on span "Users" at bounding box center [584, 294] width 24 height 11
click at [603, 332] on button "Save" at bounding box center [628, 330] width 154 height 21
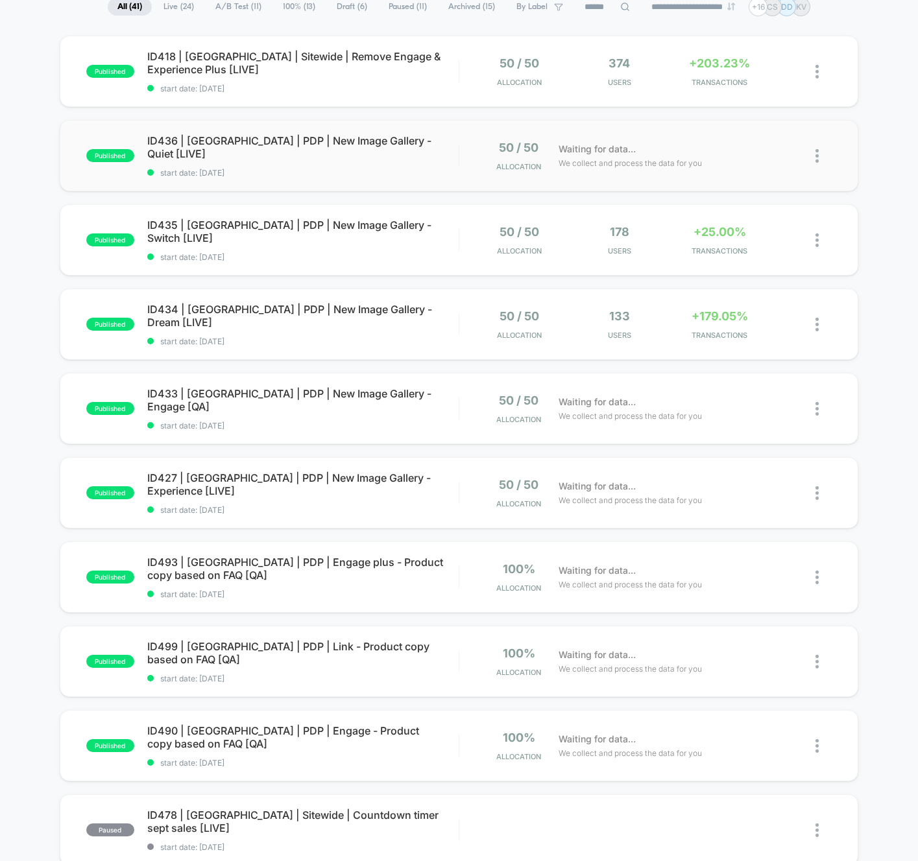
scroll to position [115, 0]
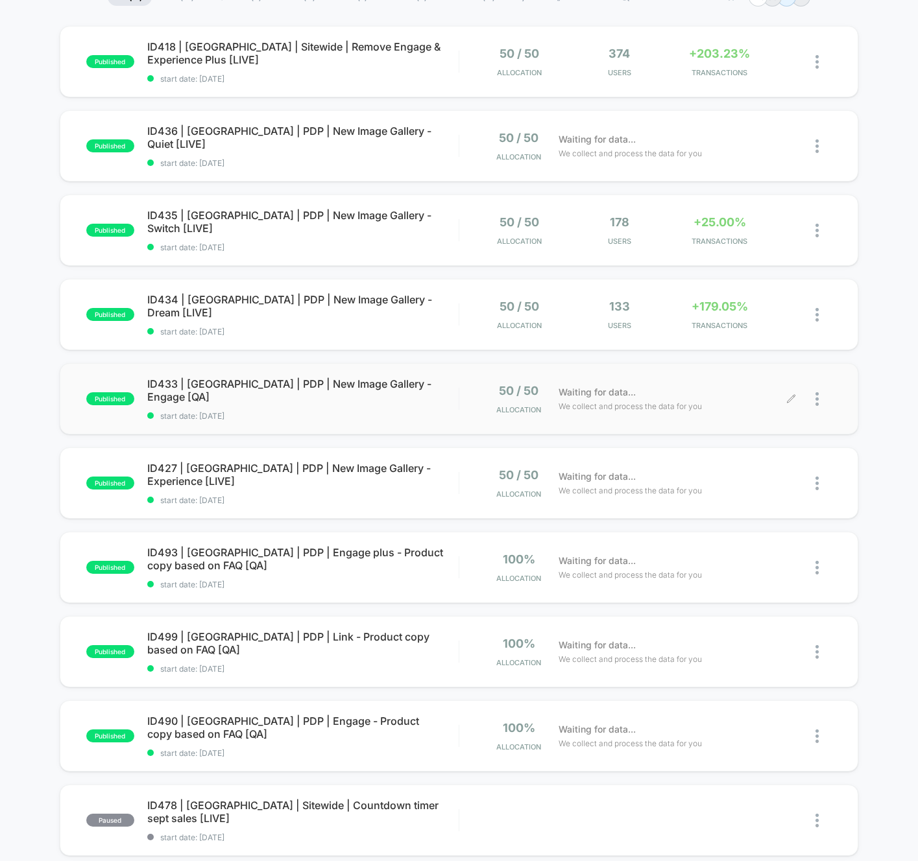
click at [627, 394] on span "Waiting for data..." at bounding box center [597, 392] width 77 height 14
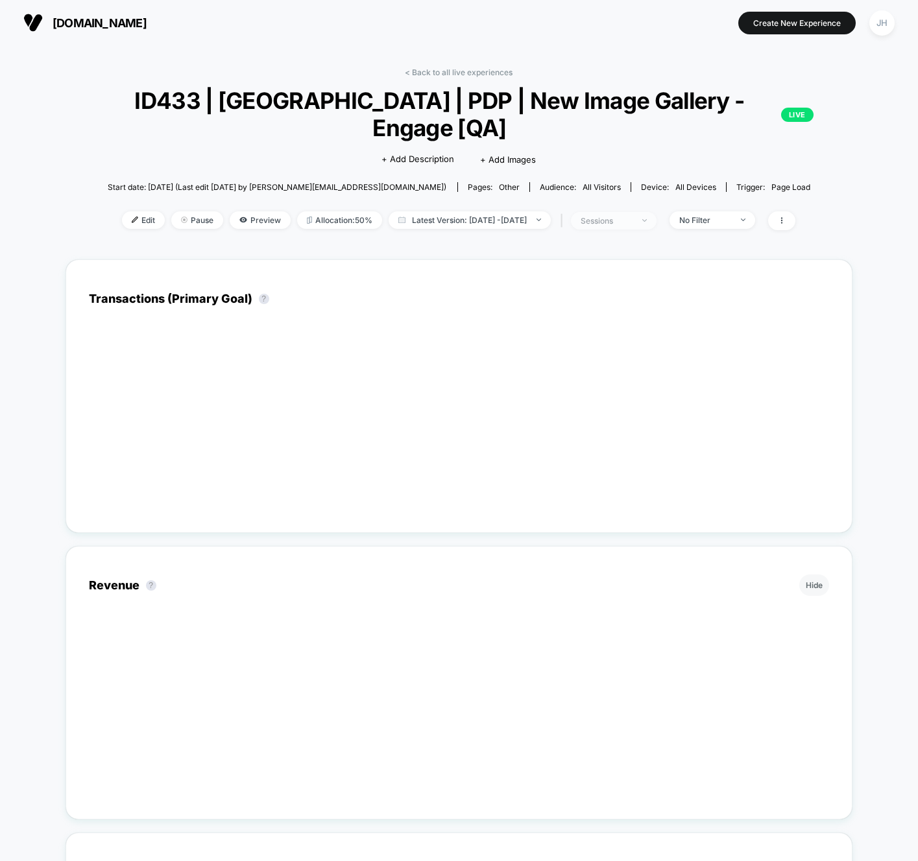
click at [632, 216] on div "sessions" at bounding box center [607, 221] width 52 height 10
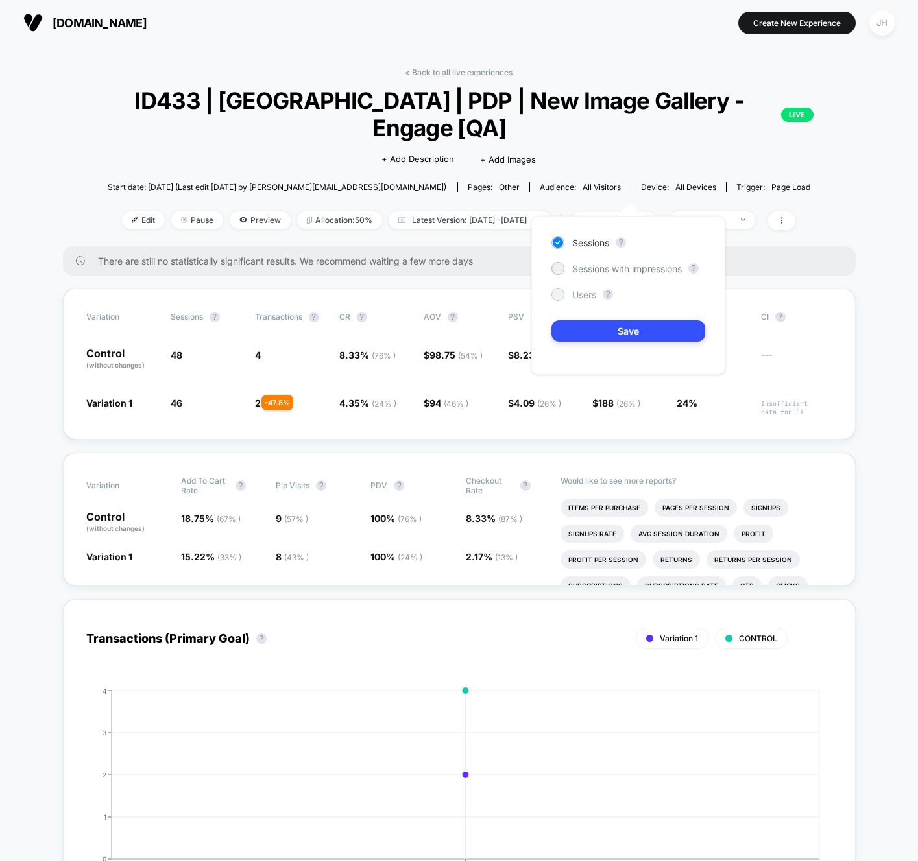
click at [591, 296] on span "Users" at bounding box center [584, 294] width 24 height 11
click at [596, 335] on button "Save" at bounding box center [628, 330] width 154 height 21
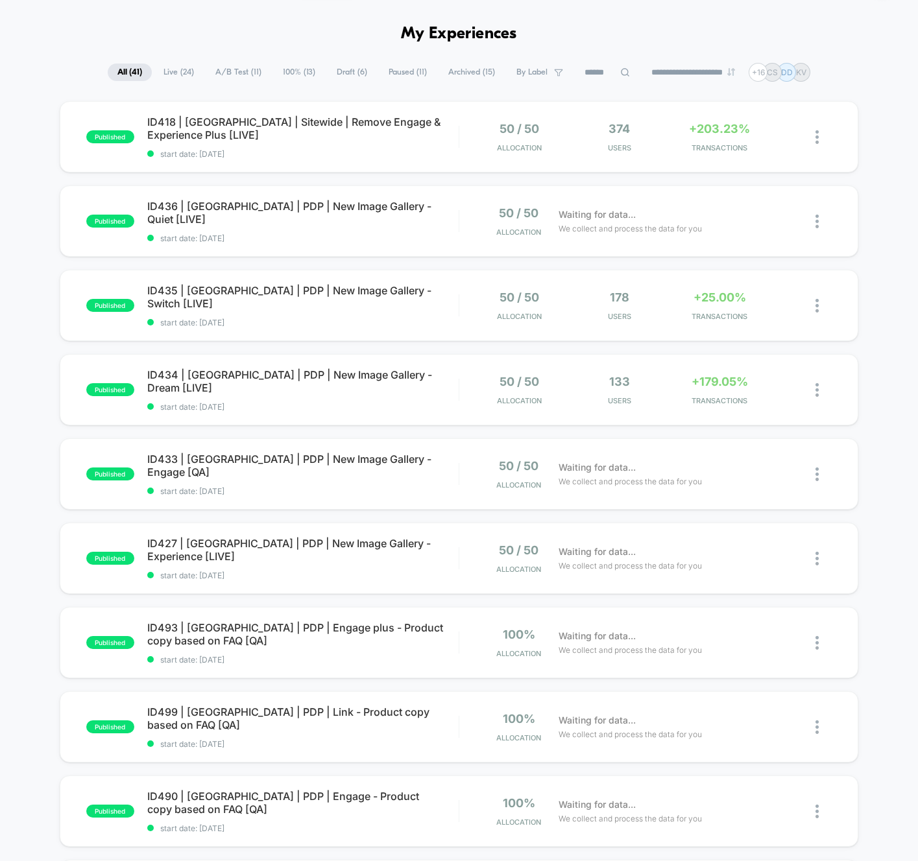
scroll to position [60, 0]
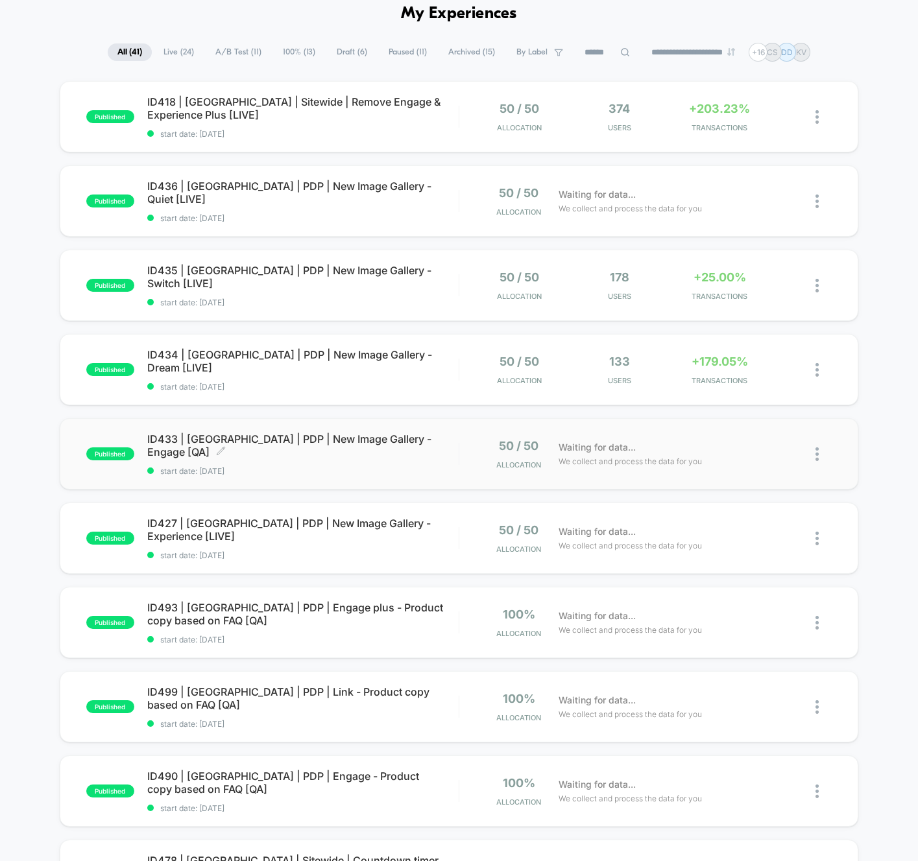
click at [367, 453] on div "ID433 | USA | PDP | New Image Gallery - Engage [QA] Click to edit experience de…" at bounding box center [302, 454] width 311 height 43
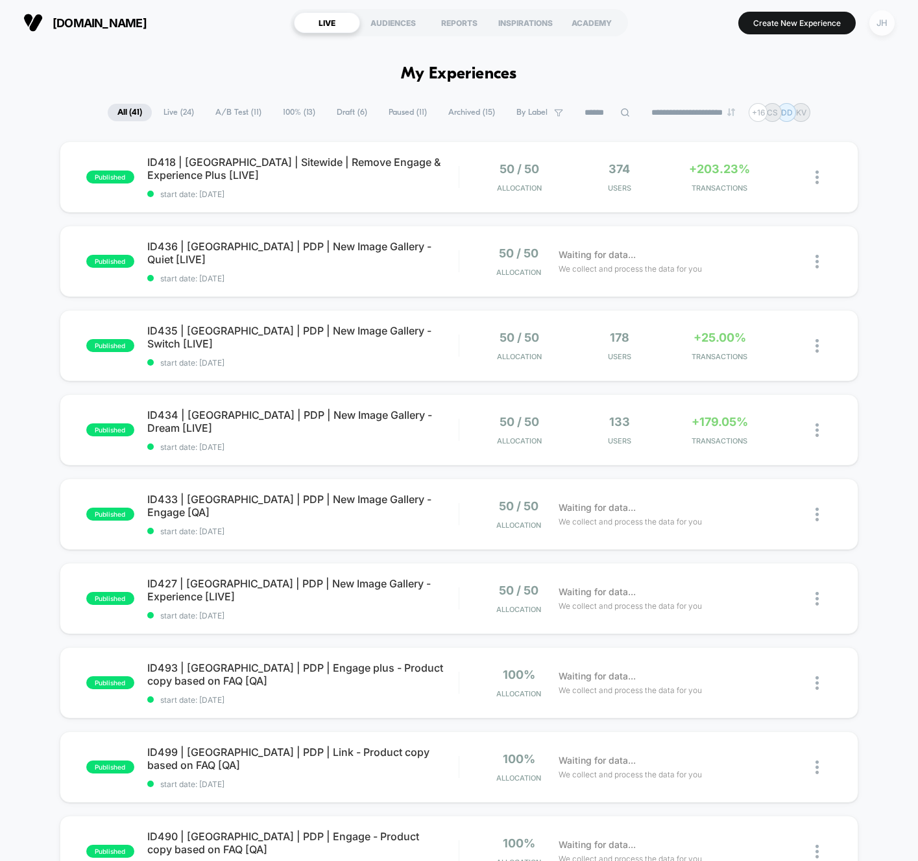
click at [874, 14] on div "JH" at bounding box center [881, 22] width 25 height 25
